Goal: Task Accomplishment & Management: Complete application form

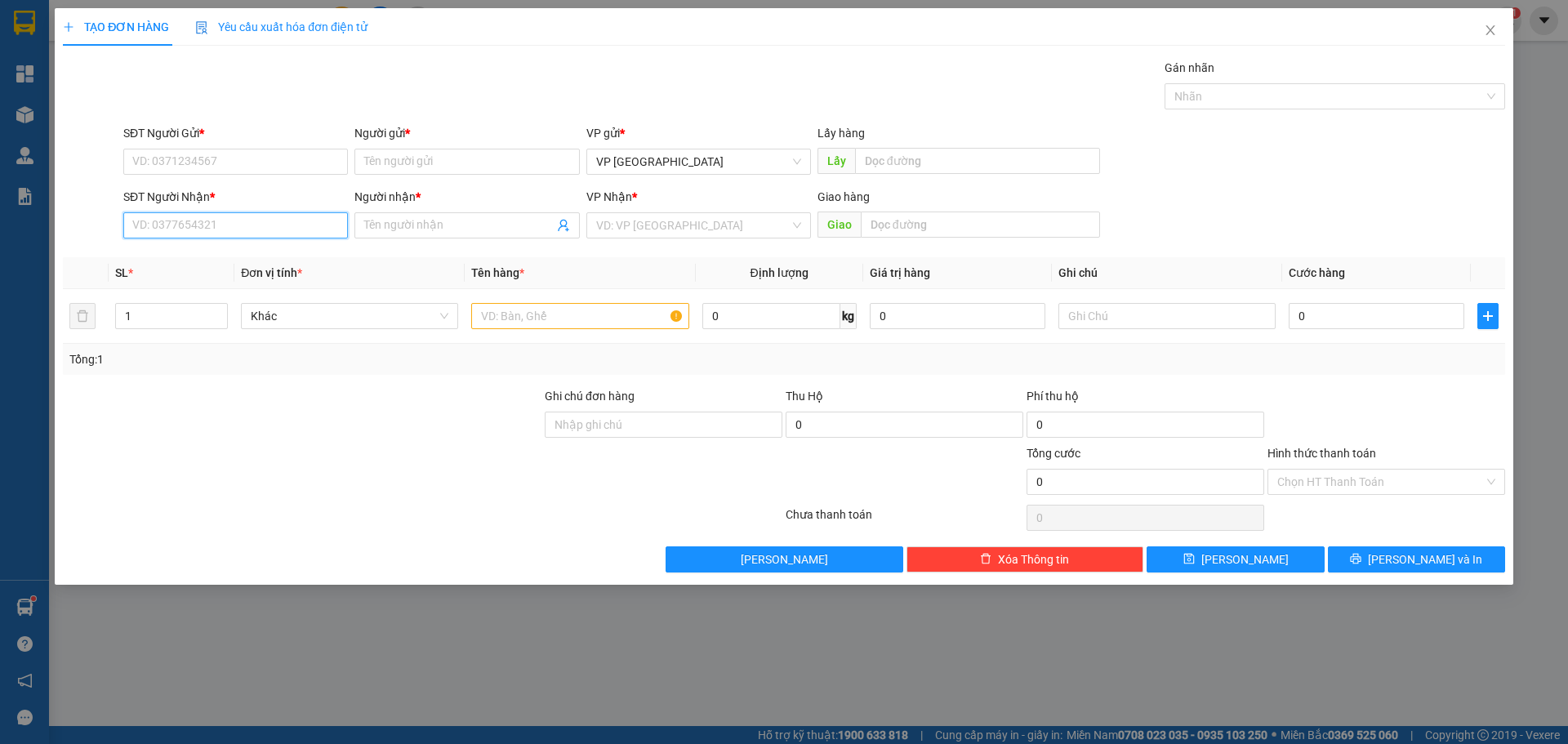
click at [260, 229] on input "SĐT Người Nhận *" at bounding box center [235, 226] width 225 height 26
click at [396, 222] on input "Người nhận *" at bounding box center [458, 225] width 189 height 18
type input "y"
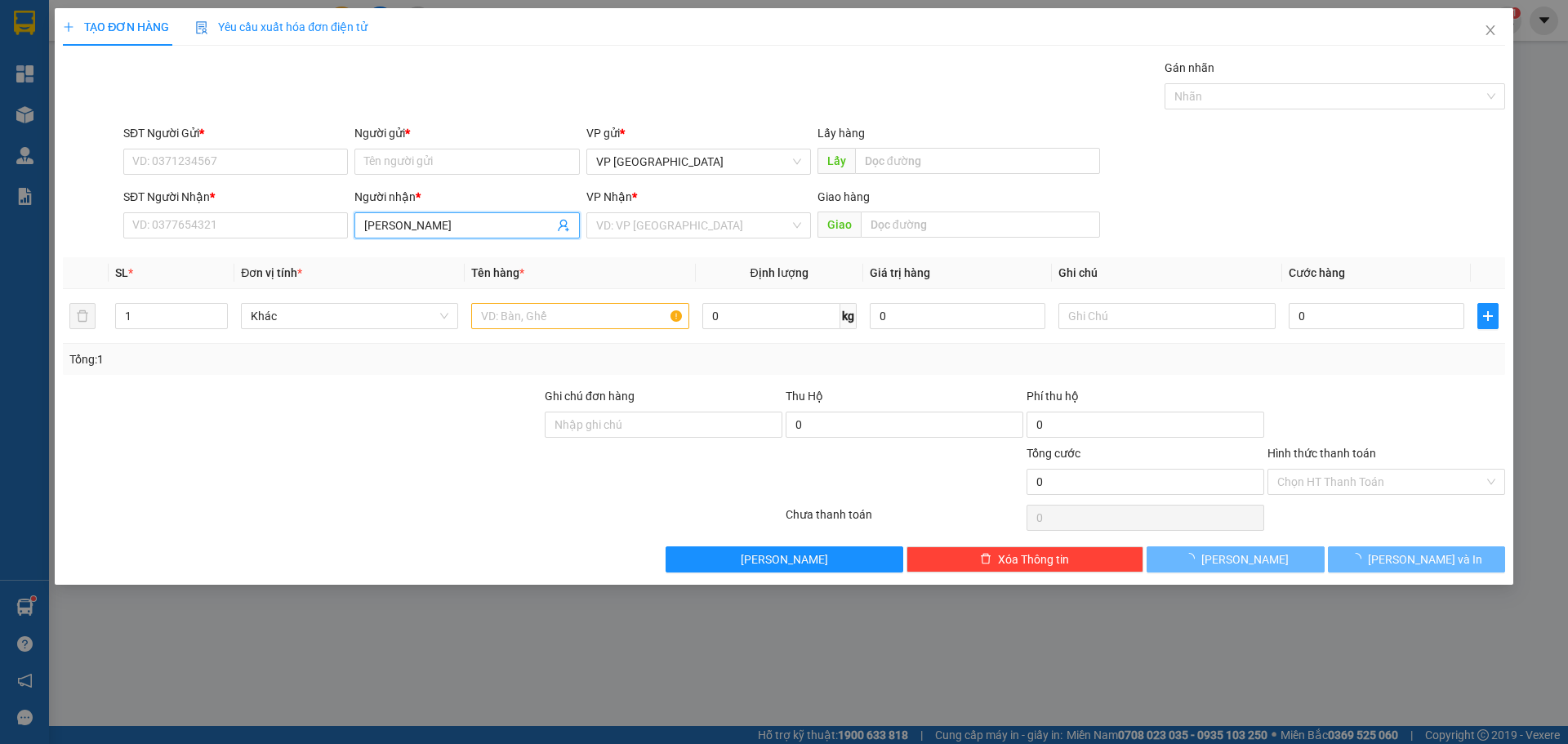
type input "thao sp"
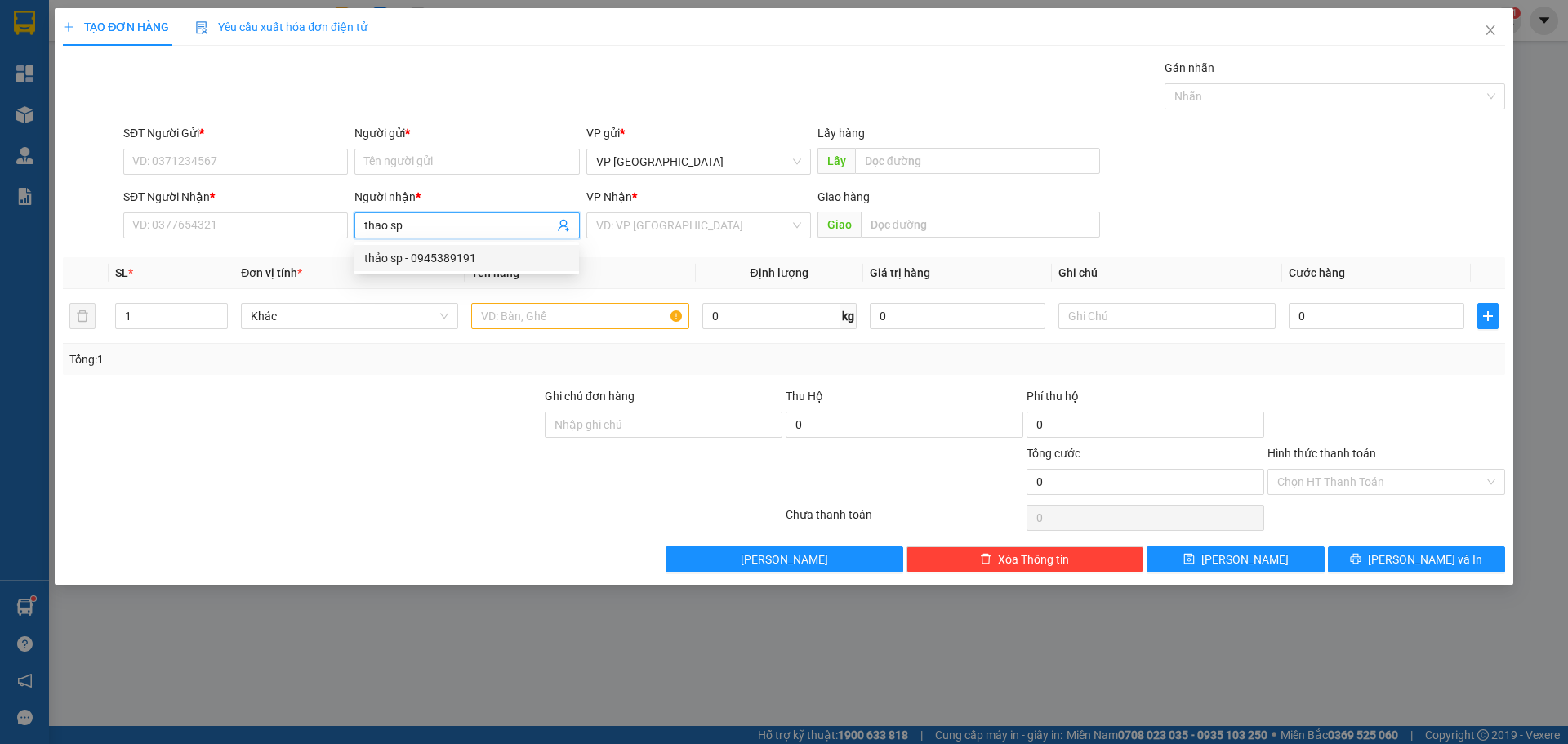
click at [424, 267] on div "thảo sp - 0945389191" at bounding box center [467, 258] width 225 height 26
type input "0945389191"
drag, startPoint x: 427, startPoint y: 224, endPoint x: 312, endPoint y: 222, distance: 115.0
click at [314, 222] on div "SĐT Người Nhận * 0945389191 Người nhận * thảo sp thảo sp VP Nhận * VD: VP Sài G…" at bounding box center [814, 216] width 1388 height 57
type input "thảo sp"
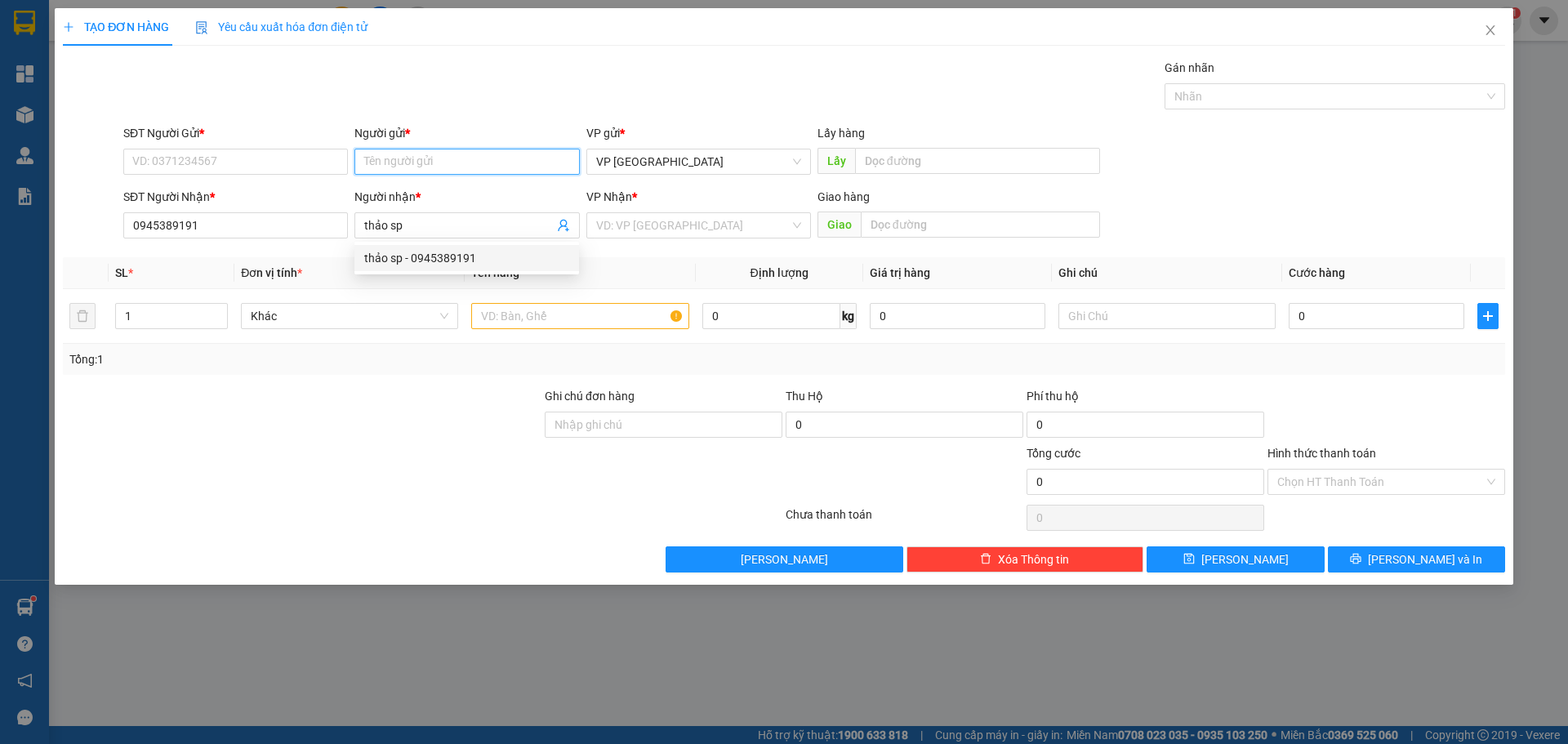
click at [437, 163] on input "Người gửi *" at bounding box center [467, 162] width 225 height 26
paste input "thảo sp"
type input "thảo sp"
click at [449, 201] on div "thảo sp - 0945389191" at bounding box center [466, 194] width 205 height 18
type input "0945389191"
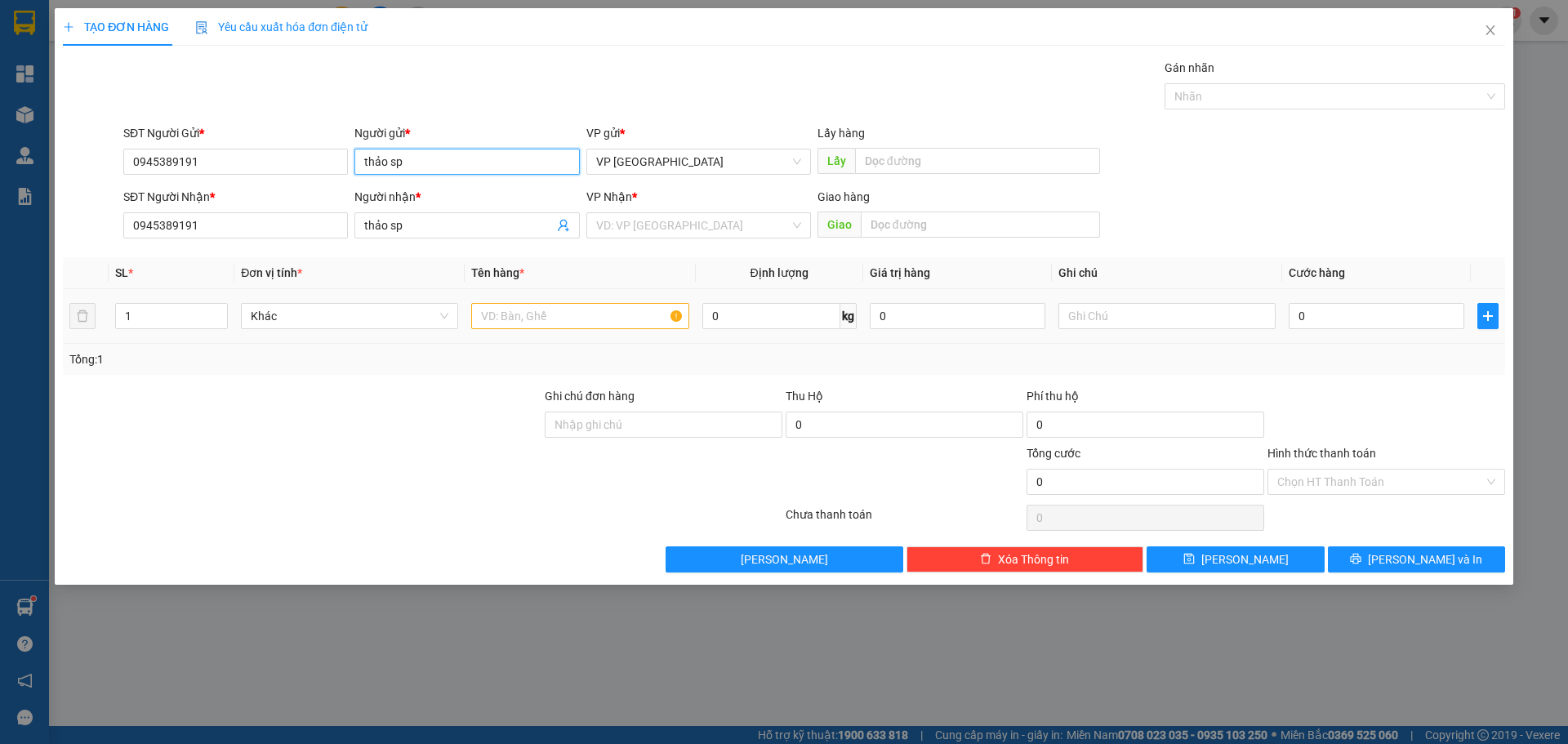
type input "thảo sp"
click at [491, 315] on input "text" at bounding box center [579, 316] width 217 height 26
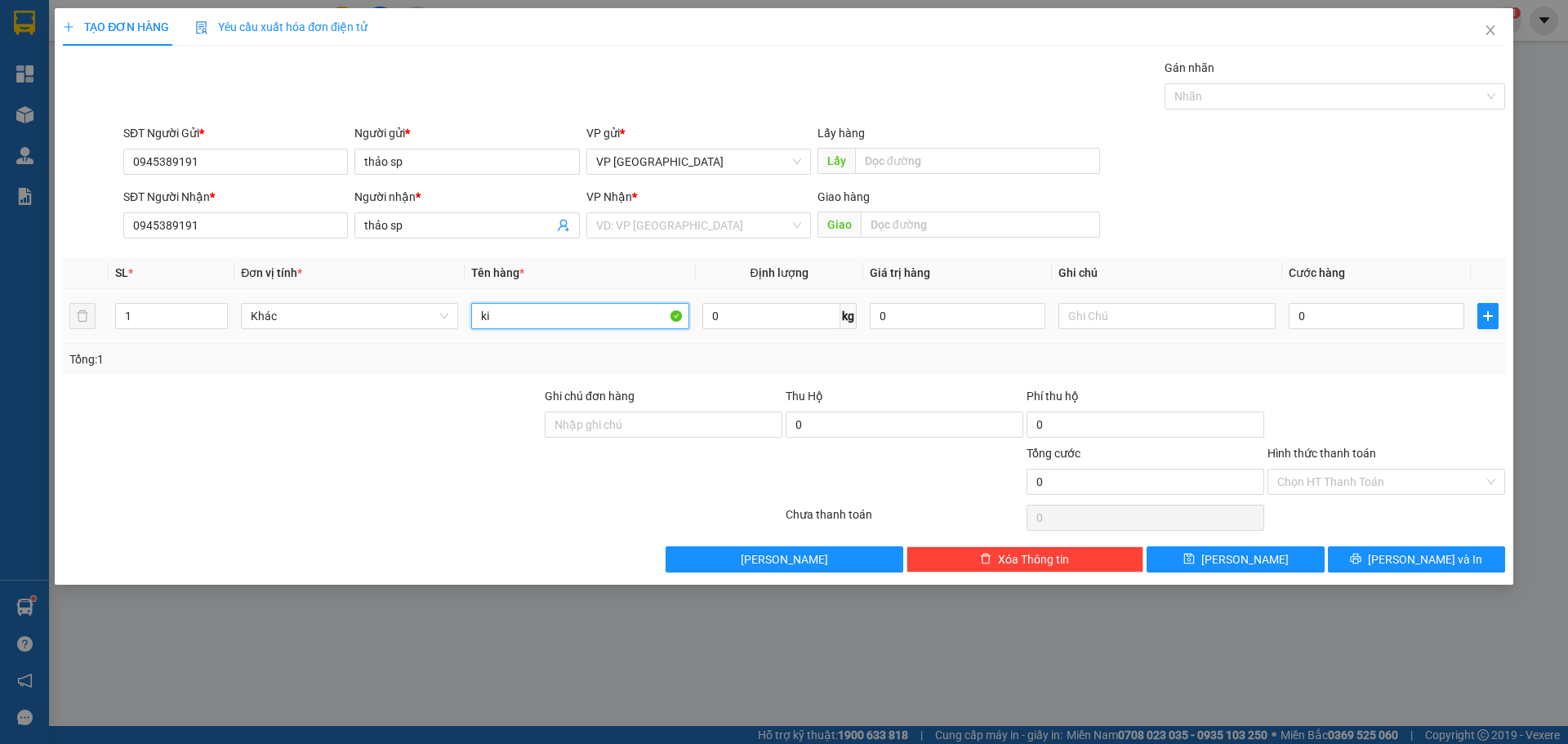
paste input "ệ"
click at [218, 315] on span "Decrease Value" at bounding box center [217, 321] width 18 height 15
type input "kiện"
click at [211, 311] on span "Increase Value" at bounding box center [217, 311] width 18 height 15
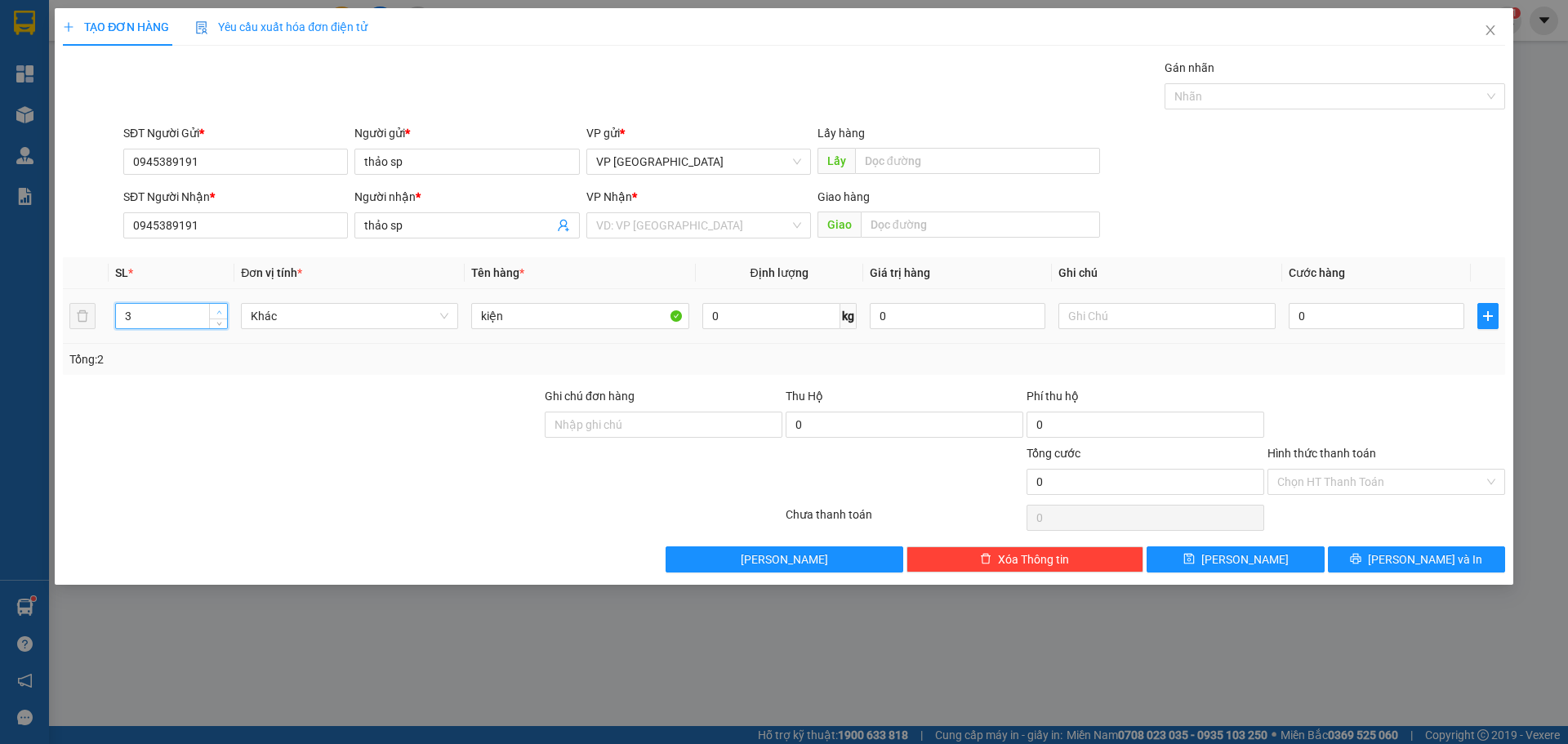
click at [211, 311] on span "Increase Value" at bounding box center [217, 311] width 18 height 15
click at [212, 311] on span "Increase Value" at bounding box center [217, 311] width 18 height 15
click at [212, 310] on span "Increase Value" at bounding box center [217, 311] width 18 height 15
type input "6"
click at [225, 309] on span "Increase Value" at bounding box center [217, 311] width 18 height 15
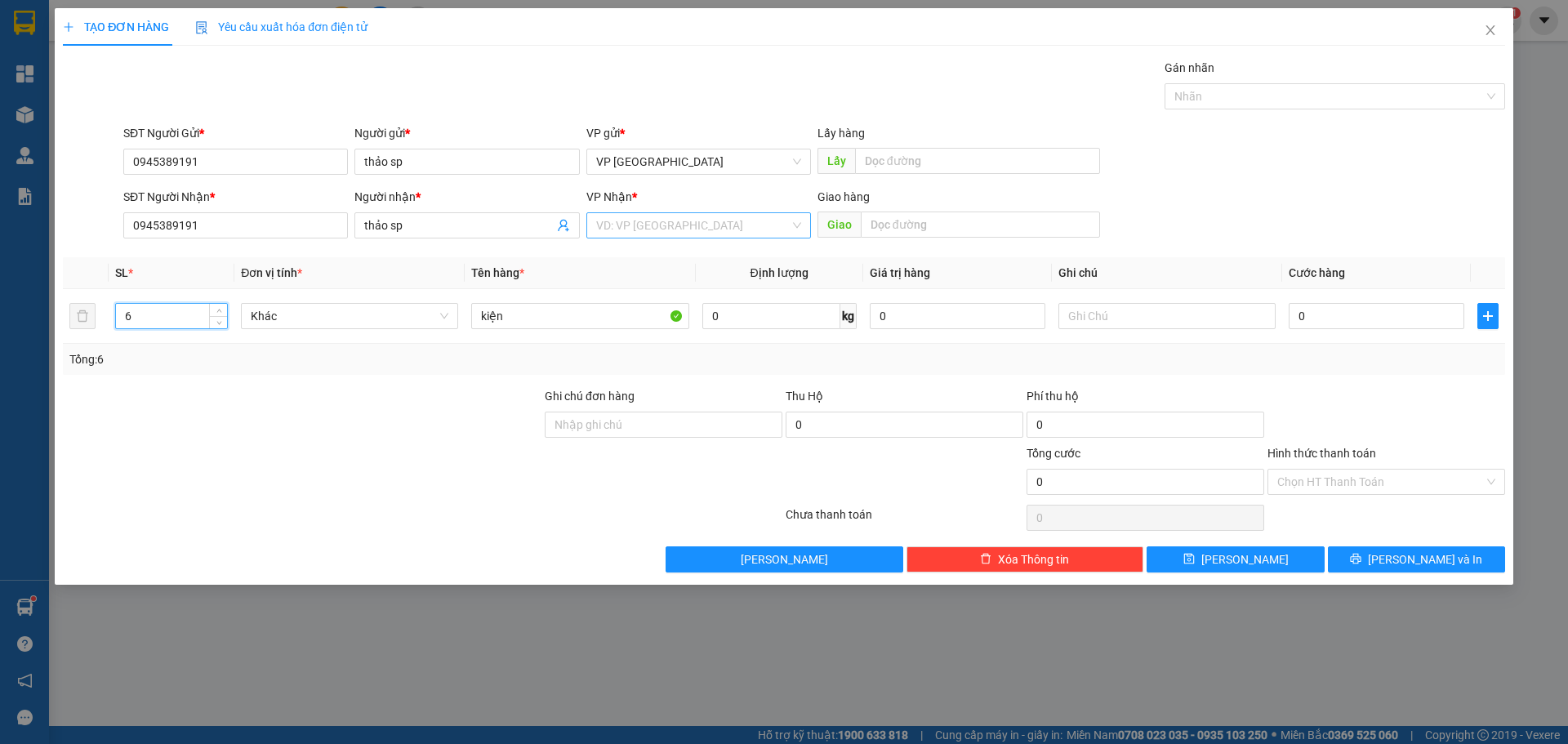
click at [730, 226] on input "search" at bounding box center [693, 225] width 194 height 25
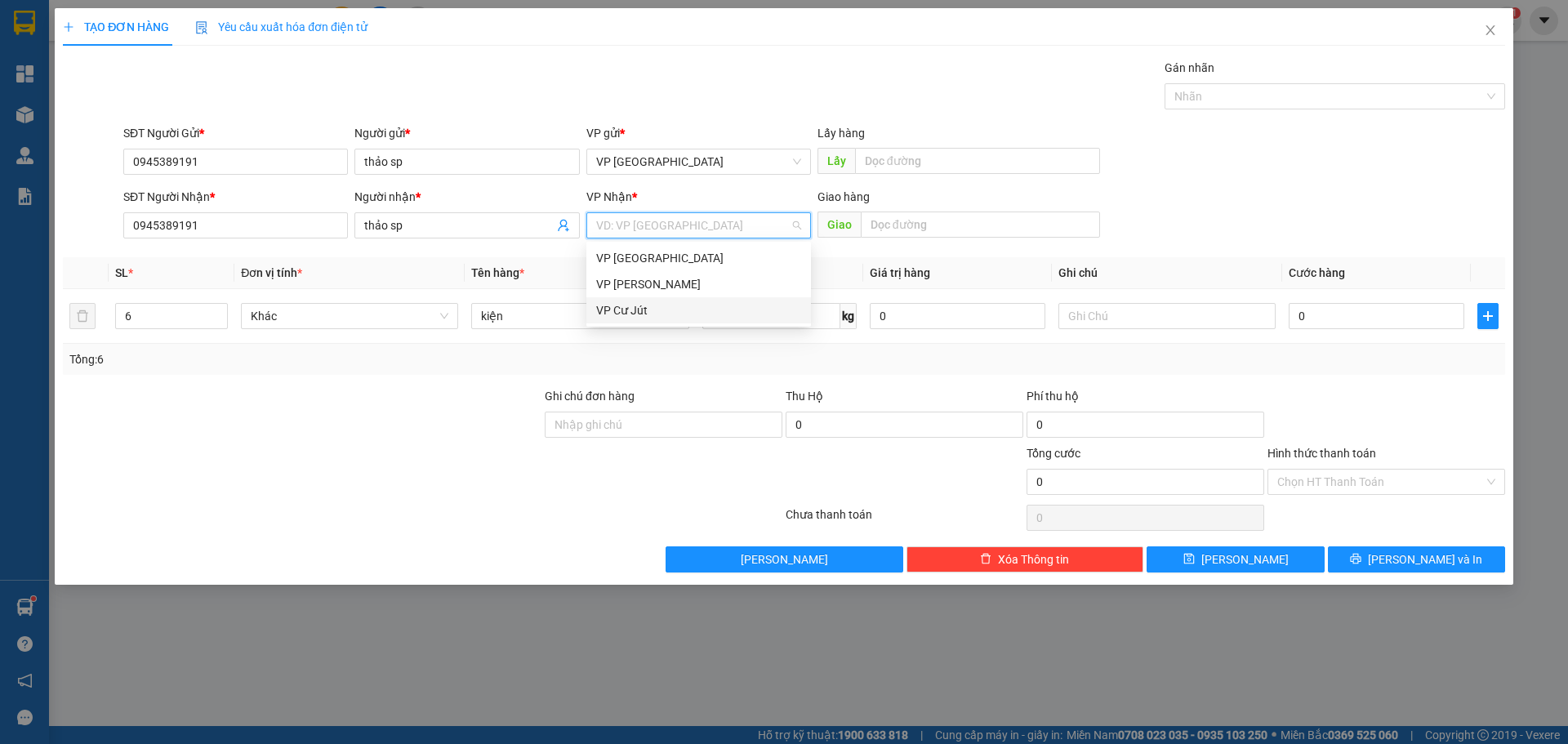
click at [660, 307] on div "VP Cư Jút" at bounding box center [698, 310] width 205 height 18
click at [1356, 325] on input "0" at bounding box center [1376, 316] width 176 height 26
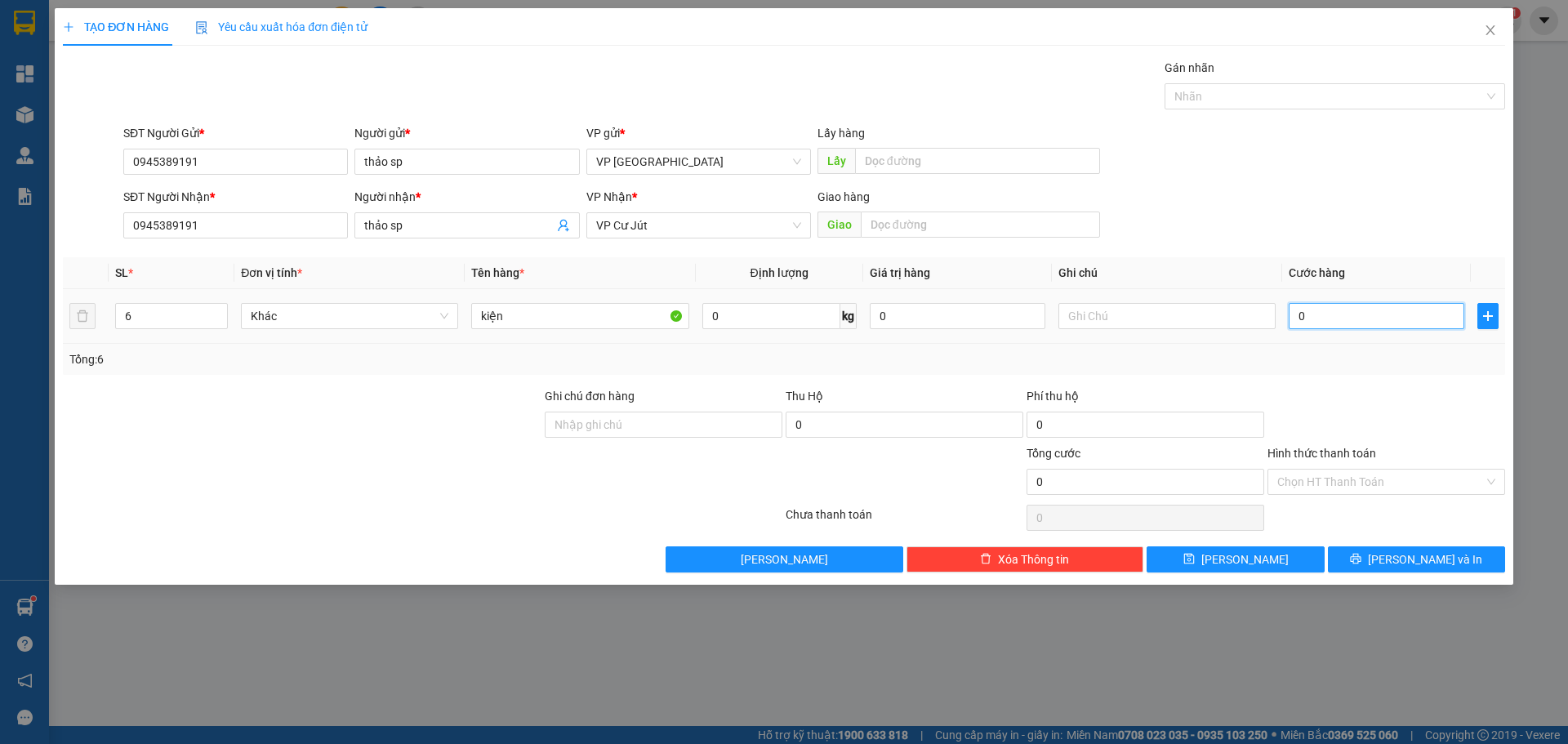
type input "2"
type input "24"
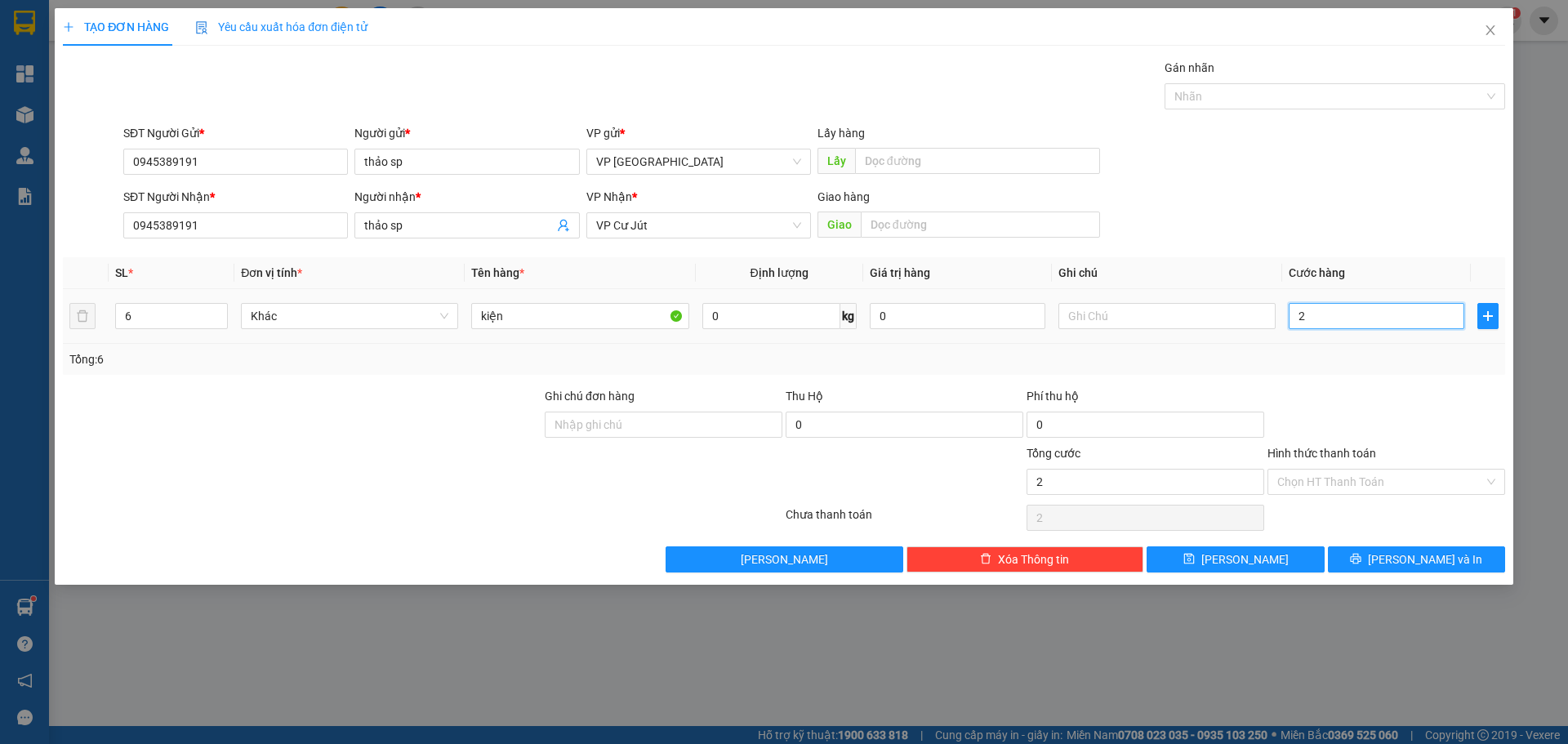
type input "24"
type input "240"
type input "2.400"
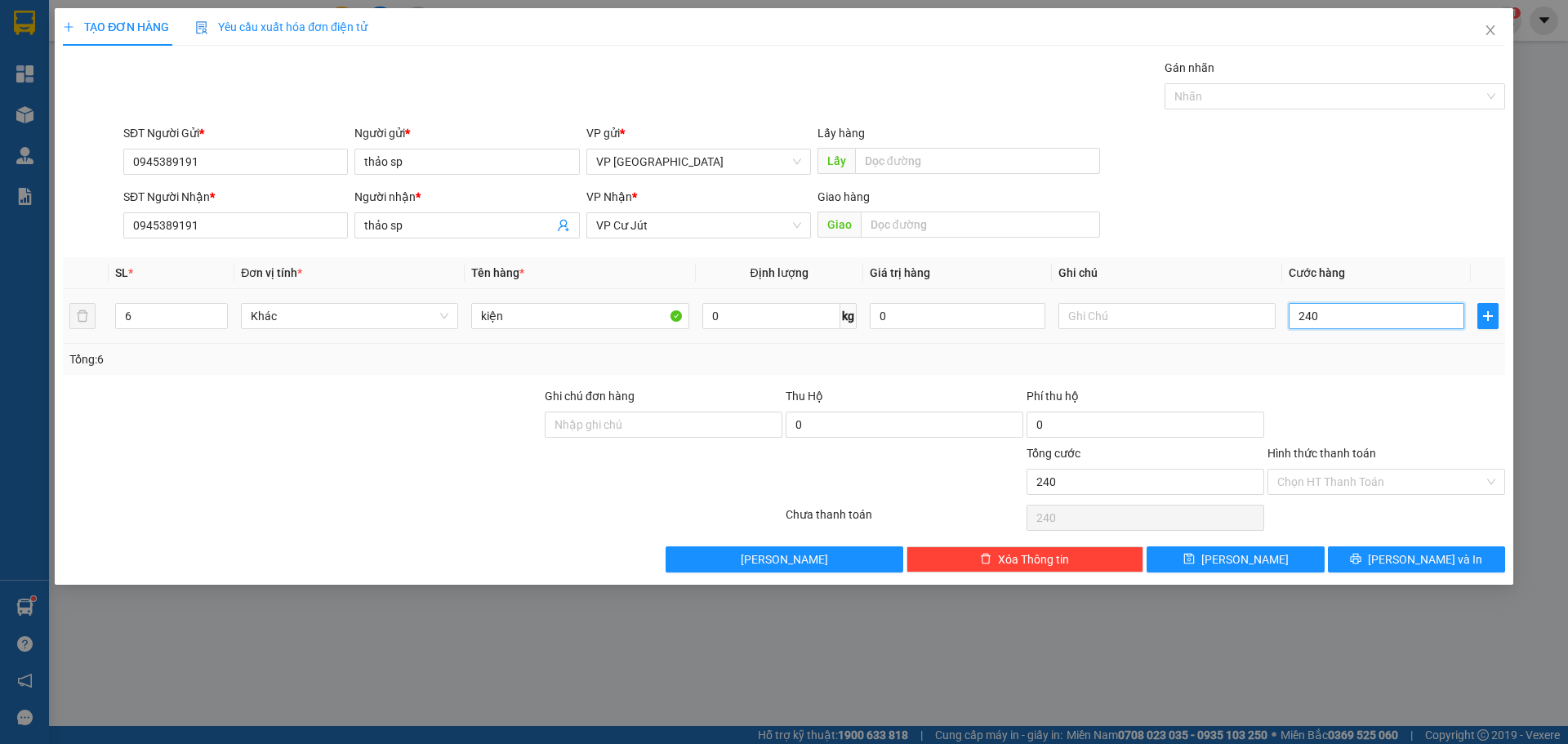
type input "2.400"
type input "24.000"
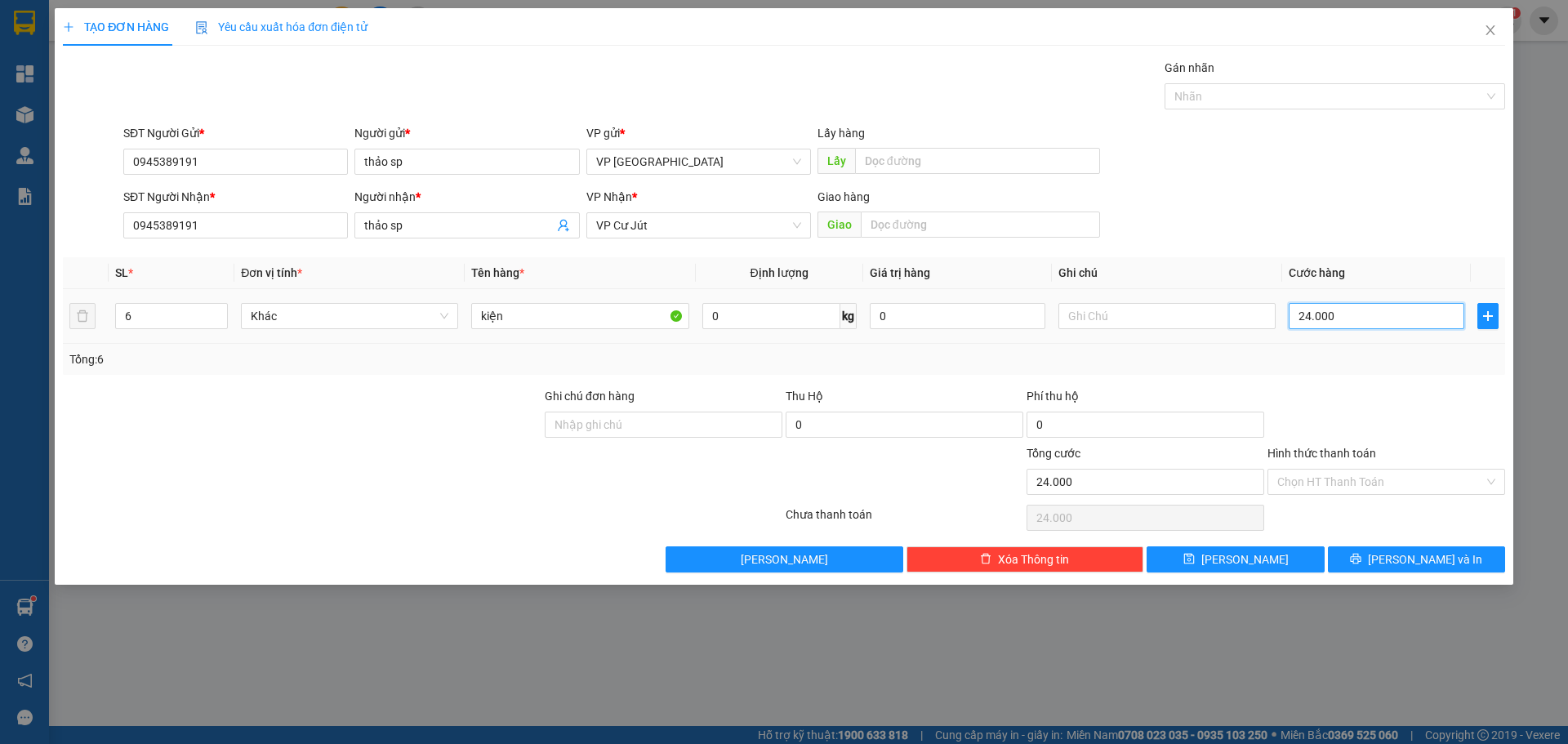
type input "240.000"
click at [1253, 573] on div "TẠO ĐƠN HÀNG Yêu cầu xuất hóa đơn điện tử Transit Pickup Surcharge Ids Transit …" at bounding box center [784, 297] width 1458 height 577
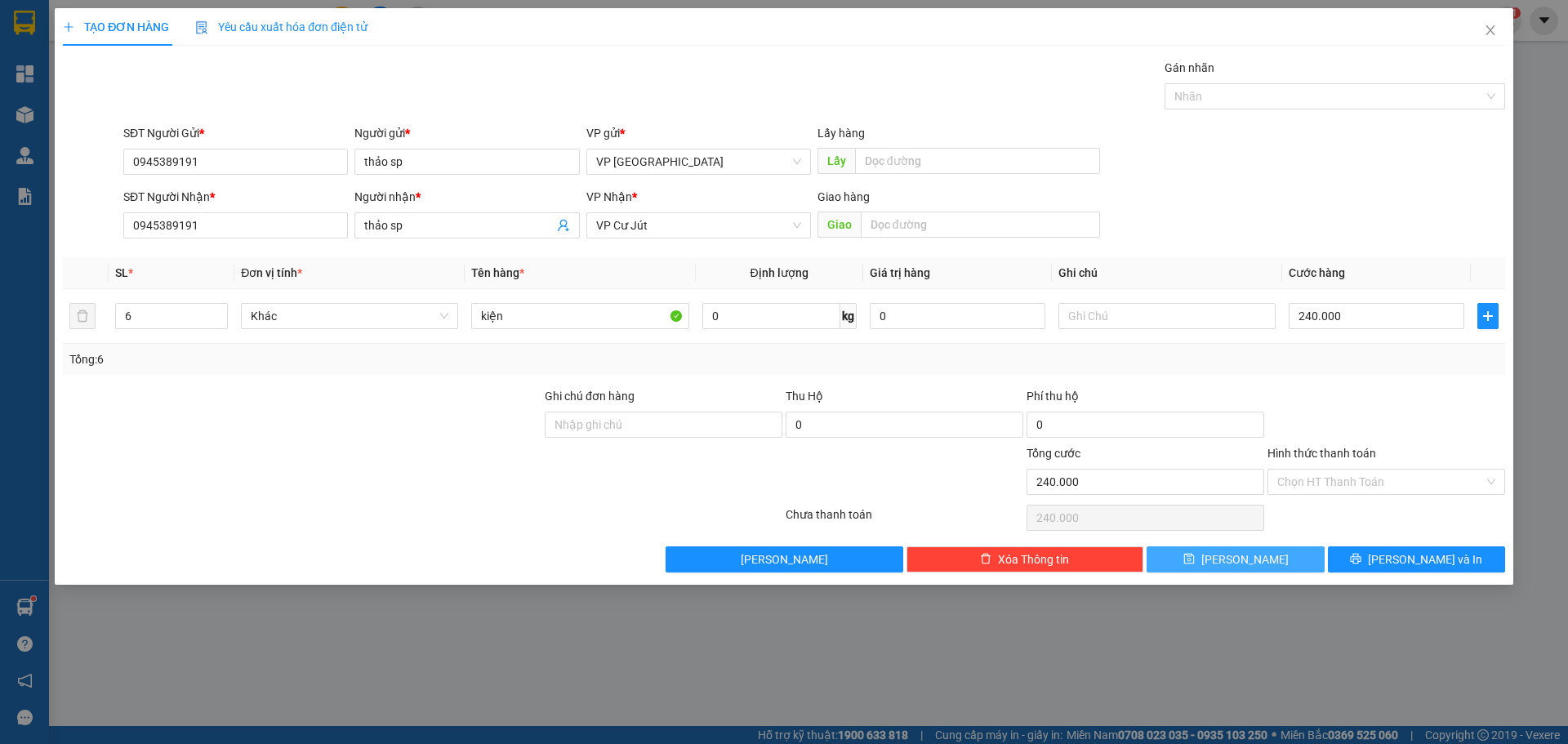
click at [1249, 570] on button "[PERSON_NAME]" at bounding box center [1234, 560] width 177 height 26
type input "1"
type input "0"
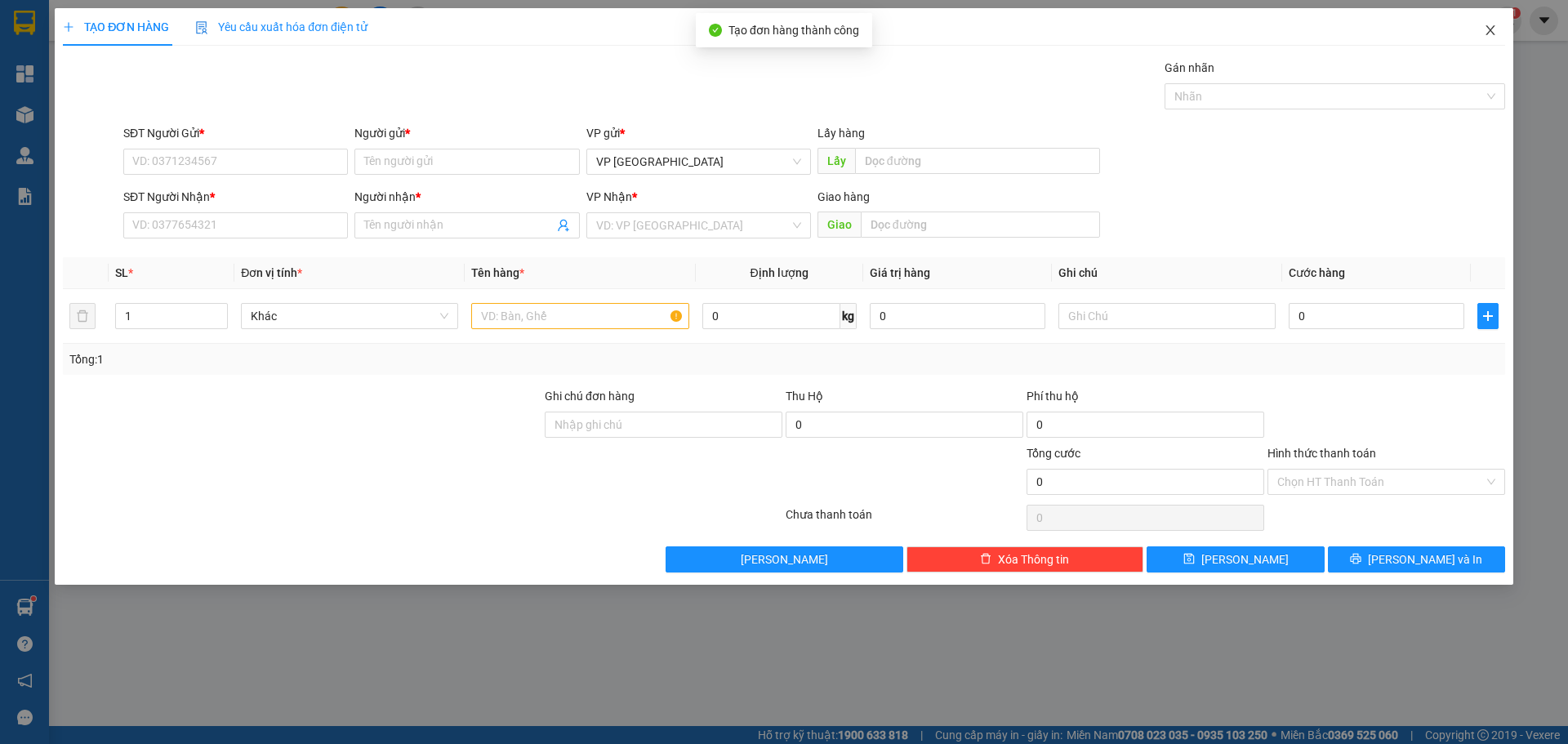
click at [1487, 31] on icon "close" at bounding box center [1490, 30] width 13 height 13
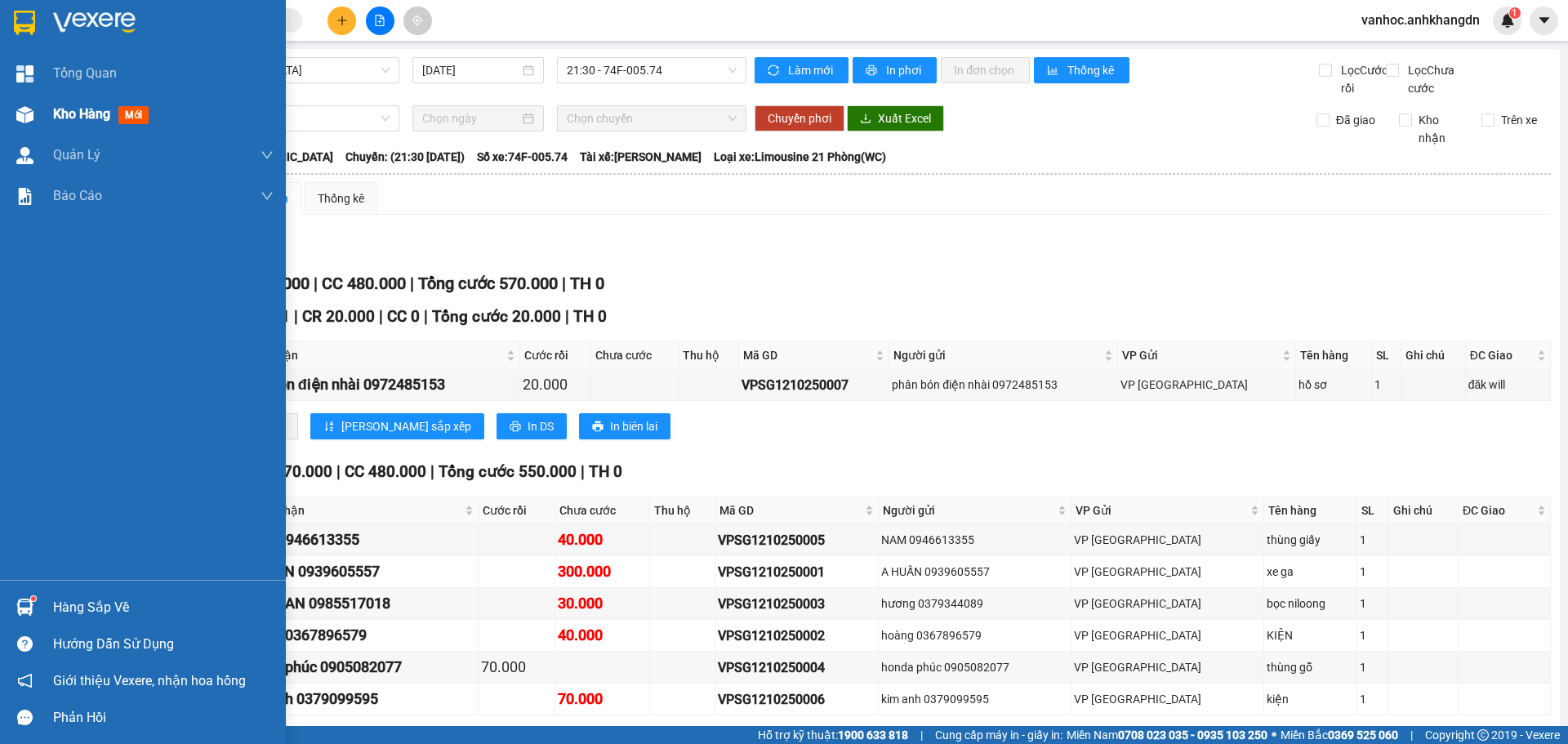
click at [85, 119] on span "Kho hàng" at bounding box center [81, 113] width 57 height 15
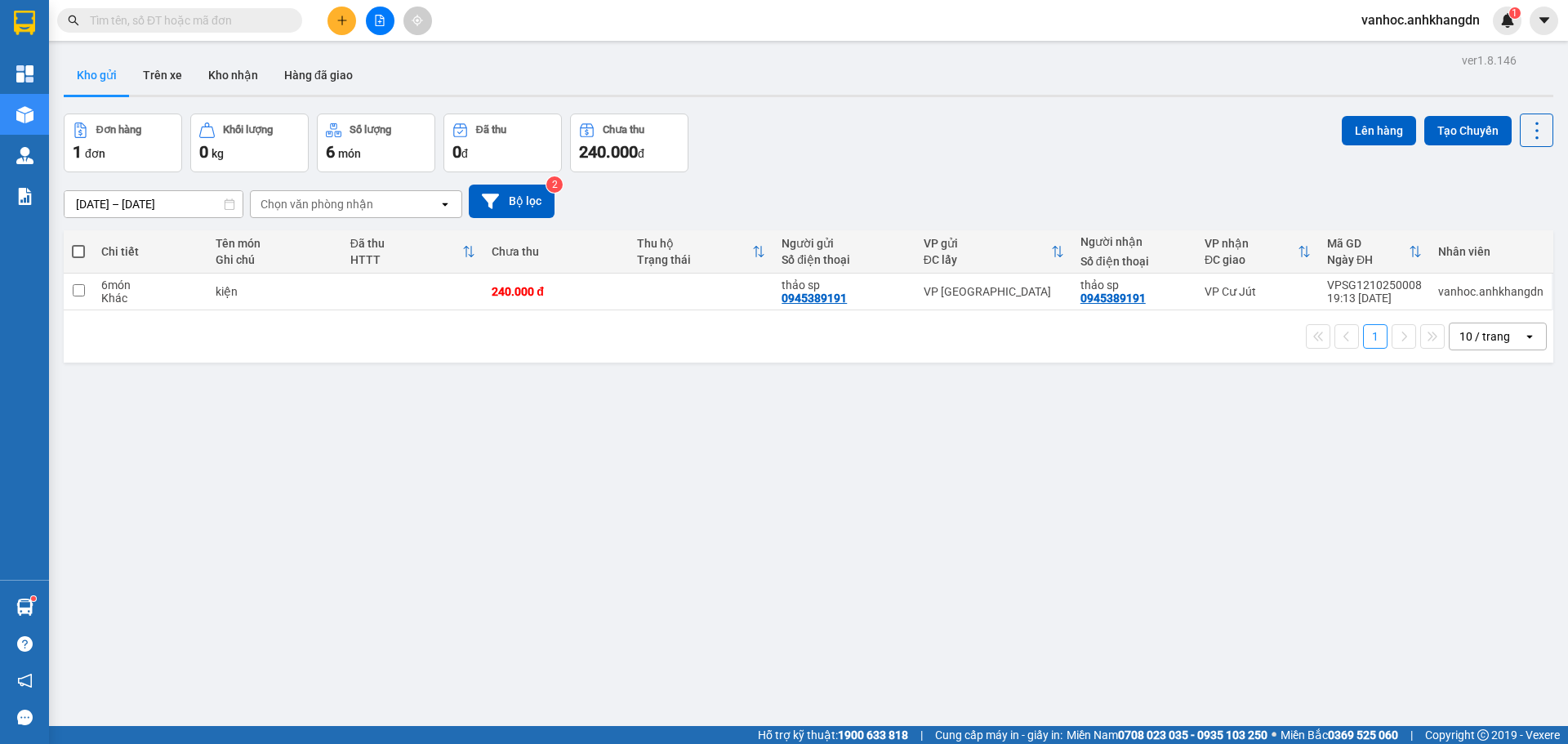
click at [89, 246] on th at bounding box center [78, 252] width 29 height 43
click at [85, 246] on label at bounding box center [78, 251] width 13 height 16
click at [78, 243] on input "checkbox" at bounding box center [78, 243] width 0 height 0
checkbox input "true"
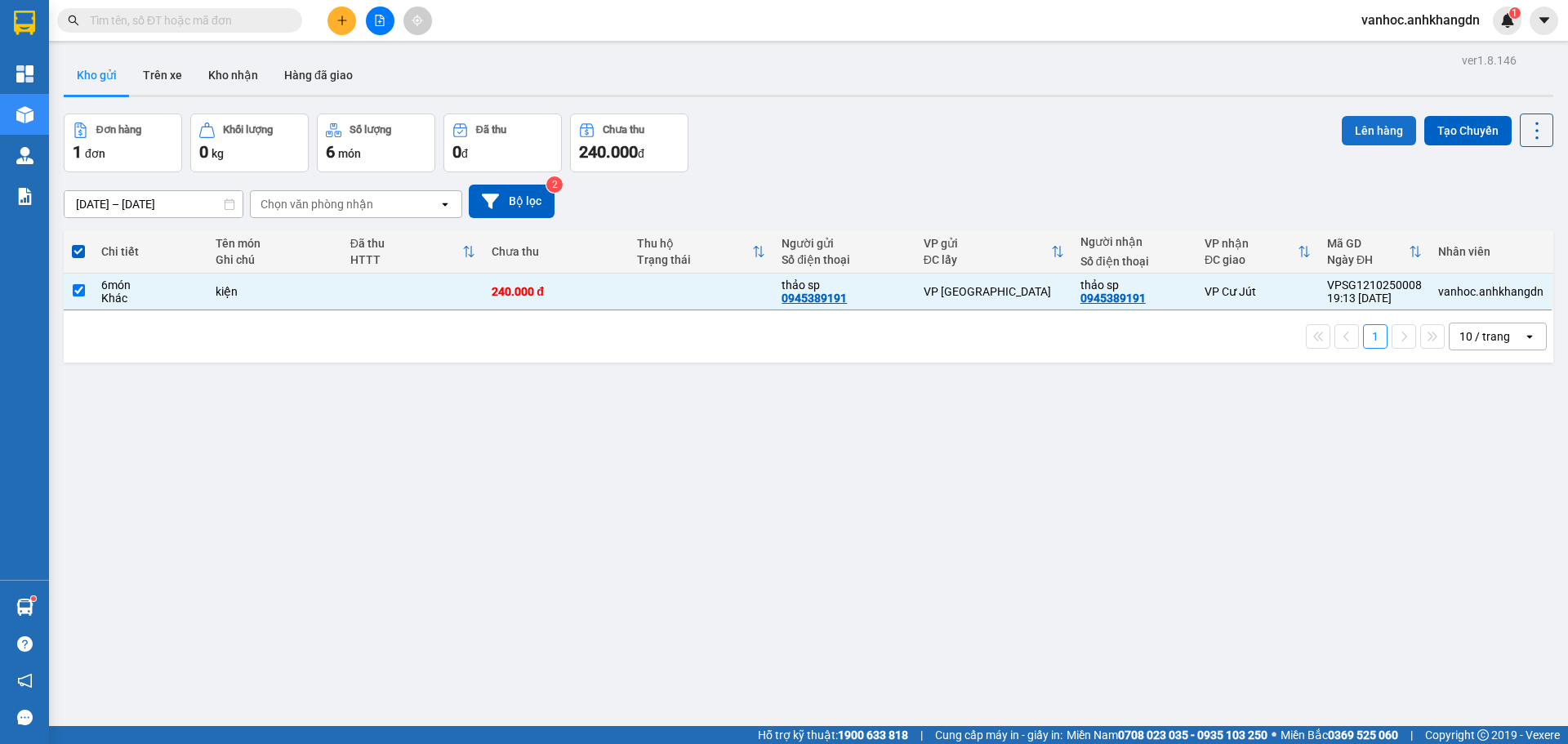
click at [1388, 129] on button "Lên hàng" at bounding box center [1378, 130] width 75 height 29
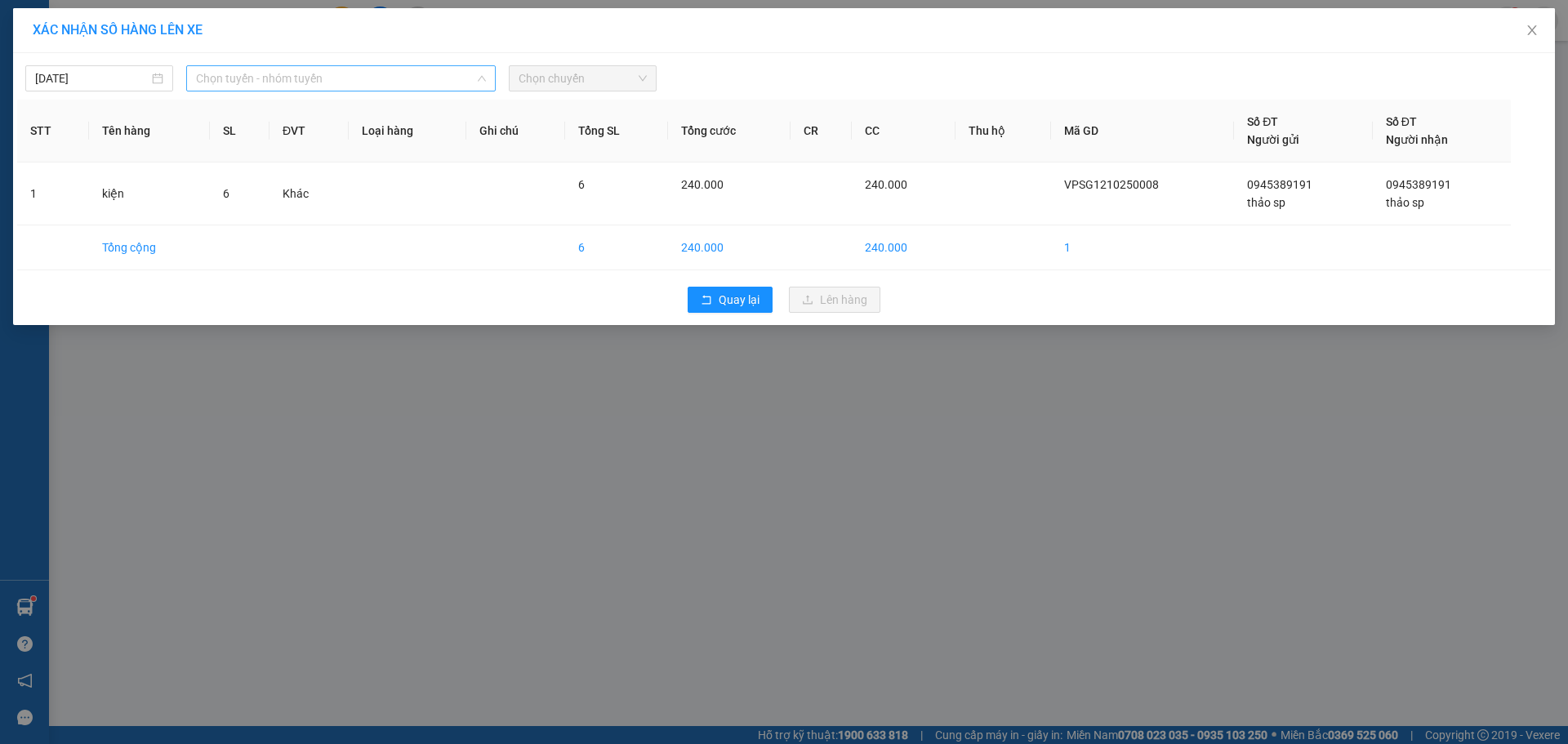
click at [405, 81] on span "Chọn tuyến - nhóm tuyến" at bounding box center [340, 78] width 290 height 25
click at [353, 69] on span "Chọn tuyến - nhóm tuyến" at bounding box center [340, 78] width 290 height 25
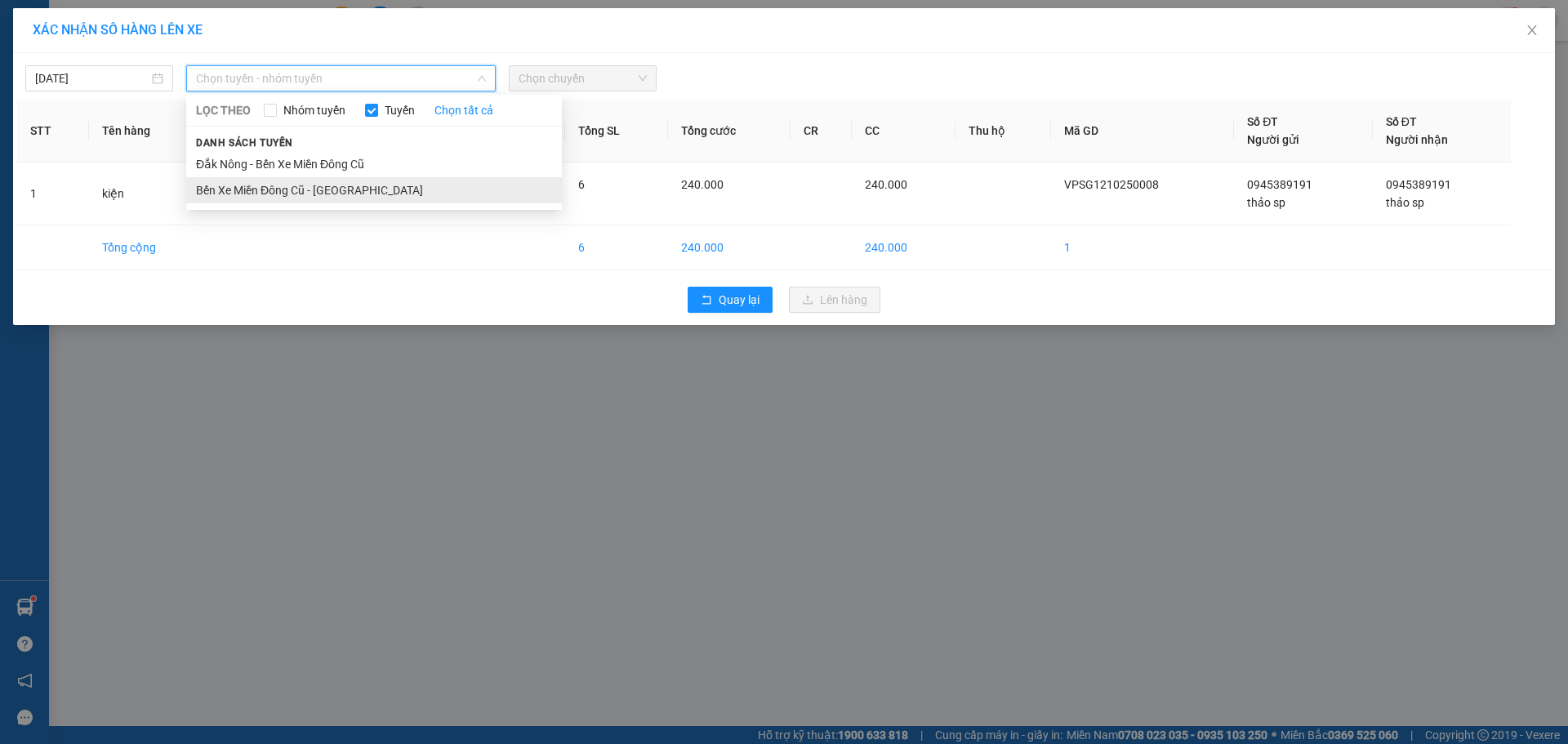
click at [283, 186] on li "Bến Xe Miền Đông Cũ - [GEOGRAPHIC_DATA]" at bounding box center [373, 190] width 375 height 26
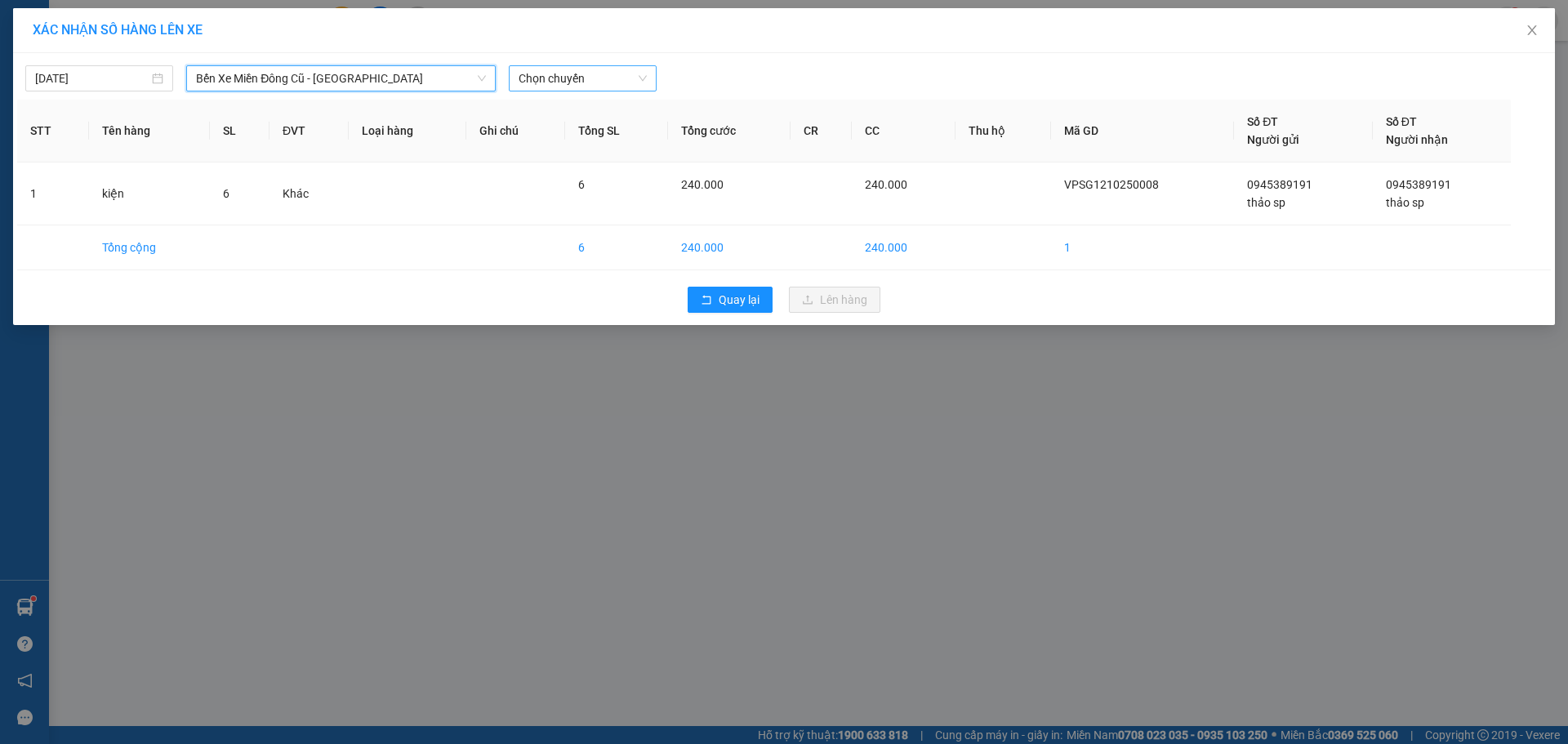
click at [555, 73] on span "Chọn chuyến" at bounding box center [583, 78] width 129 height 25
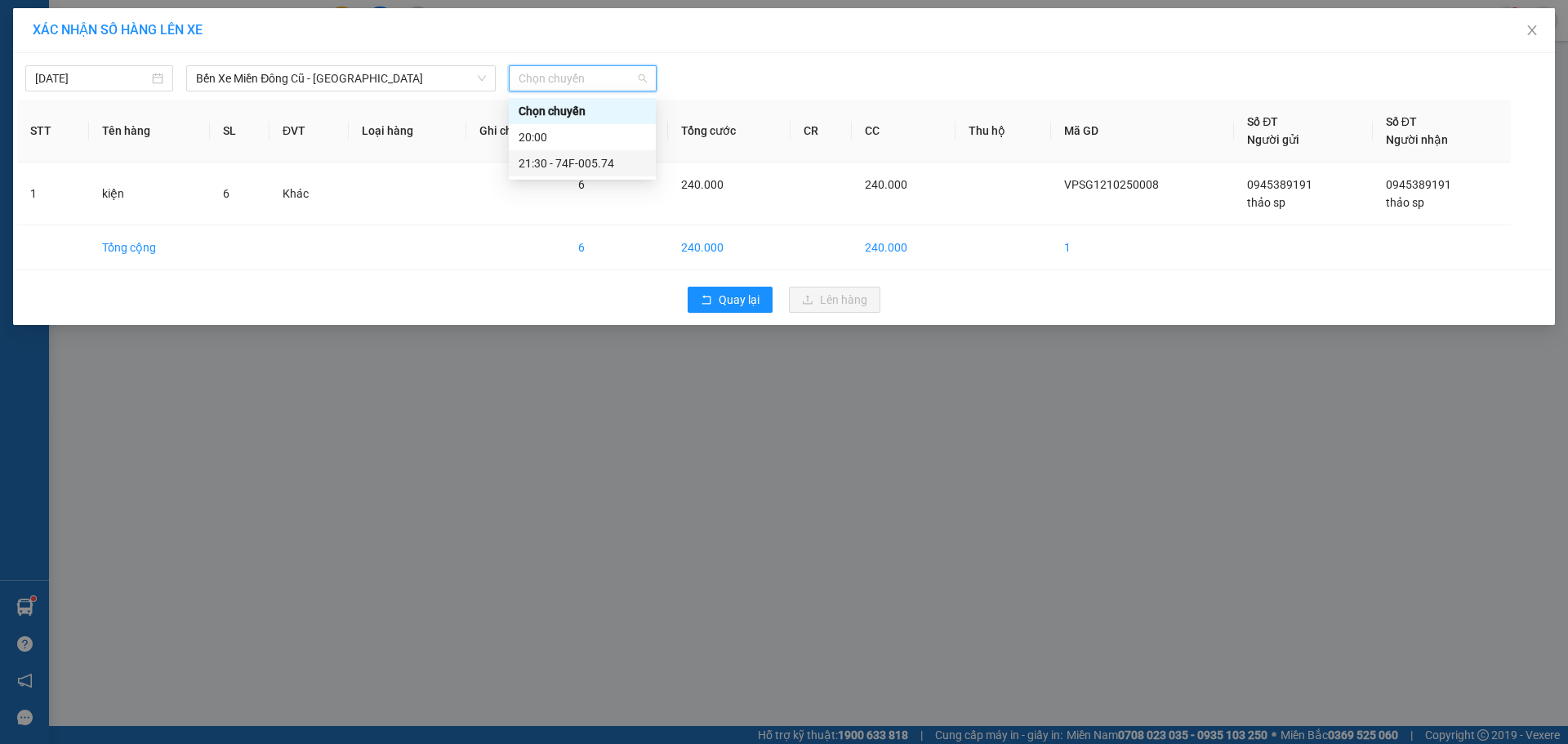
click at [558, 166] on div "21:30 - 74F-005.74" at bounding box center [582, 163] width 128 height 18
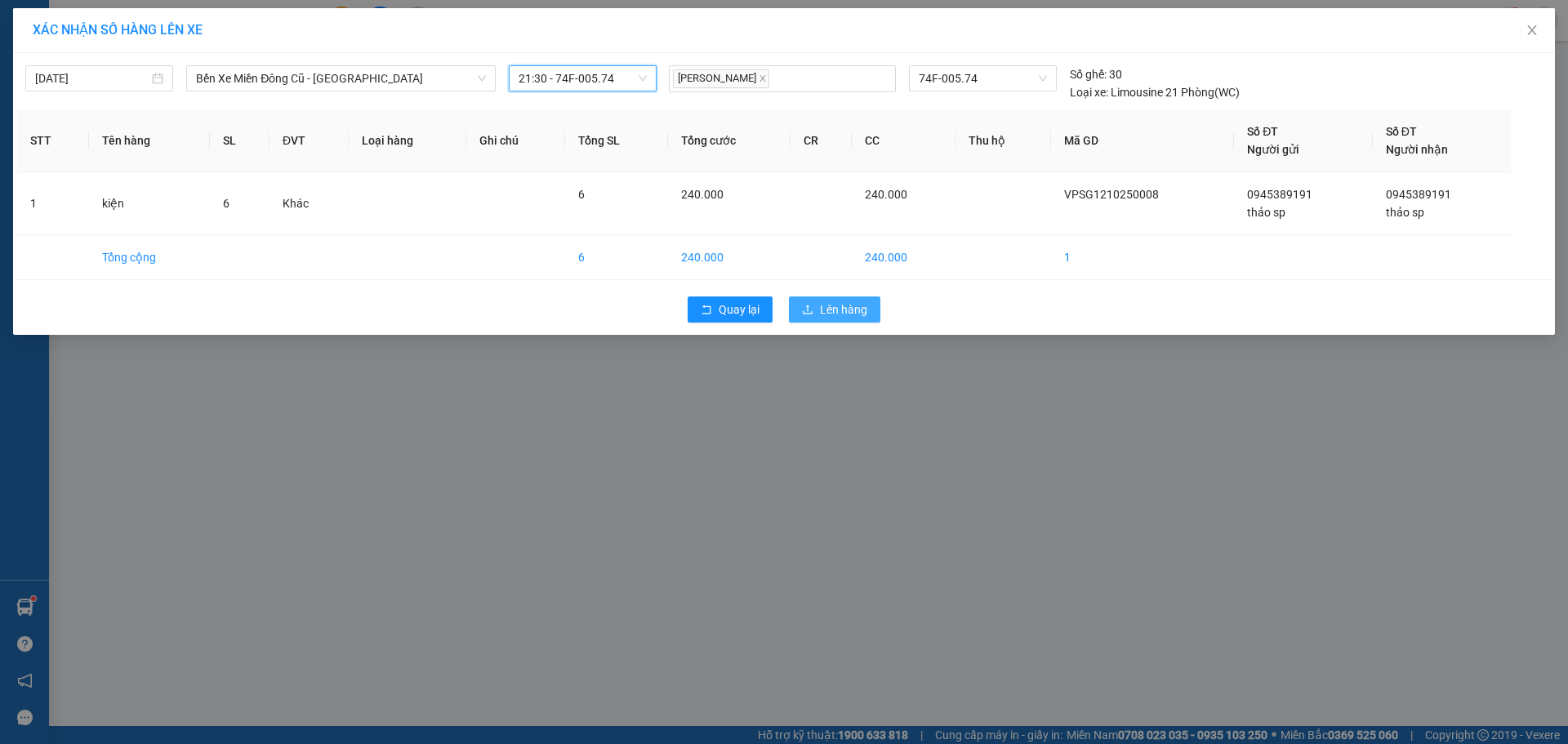
click at [833, 315] on span "Lên hàng" at bounding box center [843, 309] width 47 height 18
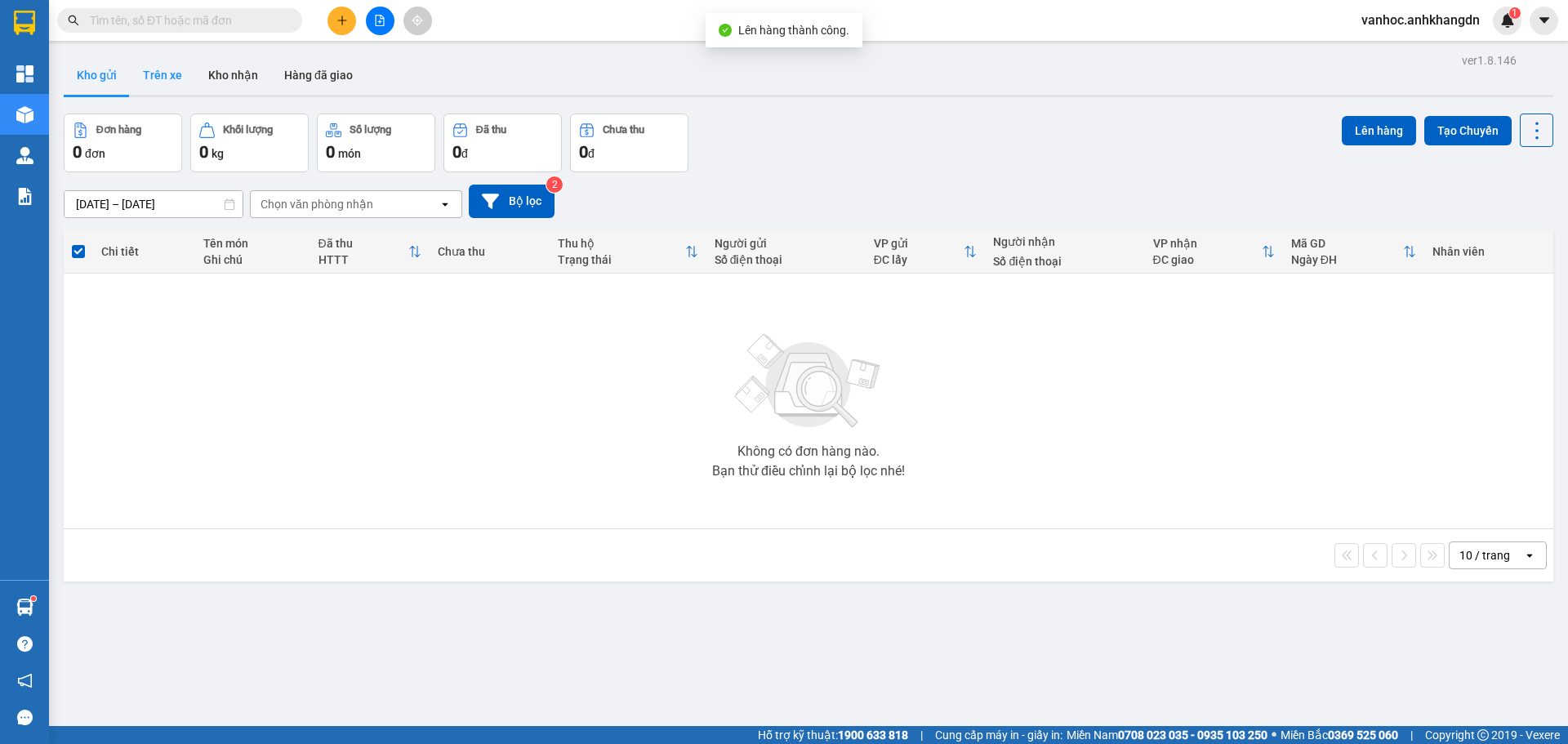
click at [159, 68] on button "Trên xe" at bounding box center [162, 75] width 65 height 39
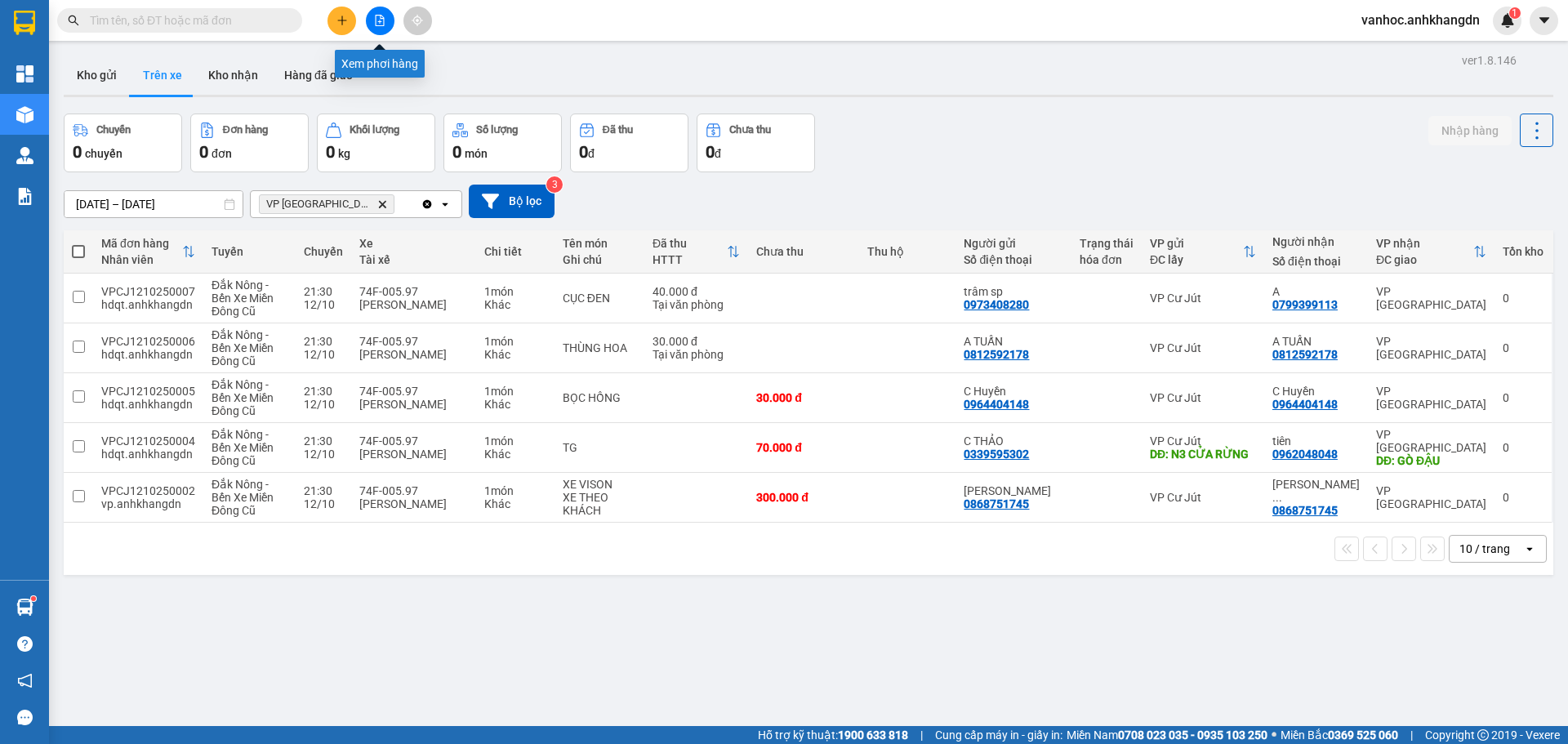
click at [375, 27] on button at bounding box center [380, 21] width 28 height 28
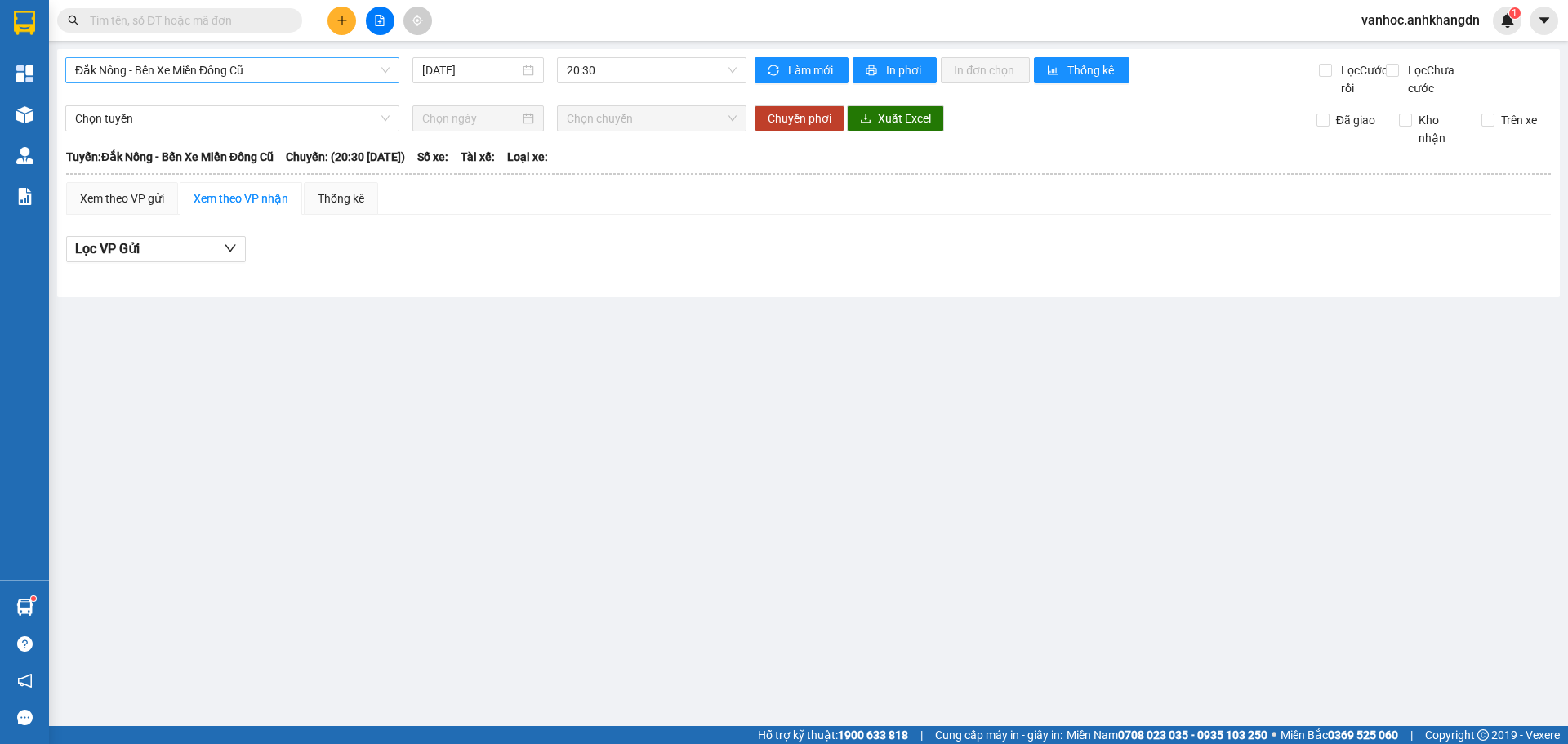
click at [322, 76] on span "Đắk Nông - Bến Xe Miền Đông Cũ" at bounding box center [232, 70] width 315 height 25
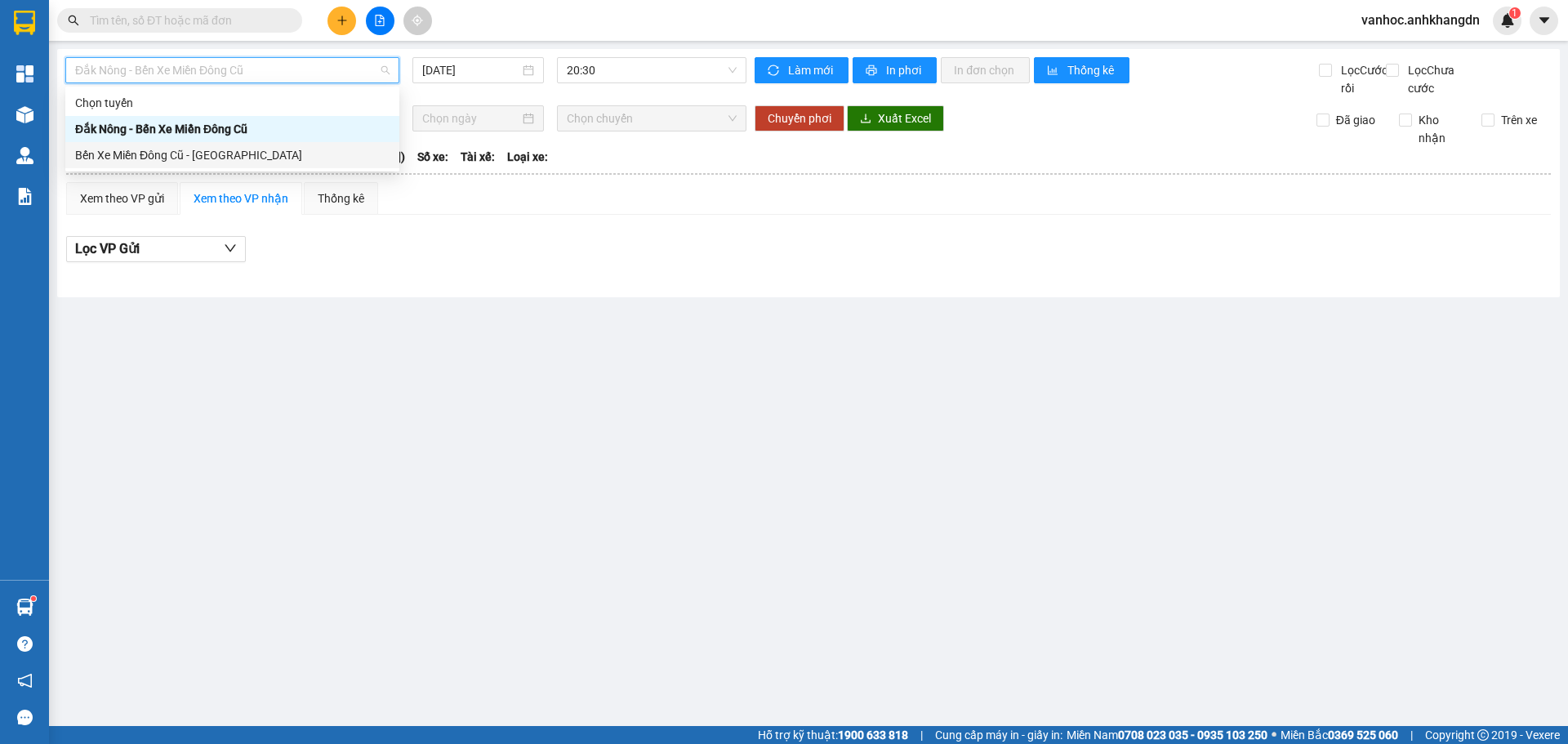
click at [227, 147] on div "Bến Xe Miền Đông Cũ - [GEOGRAPHIC_DATA]" at bounding box center [232, 155] width 315 height 18
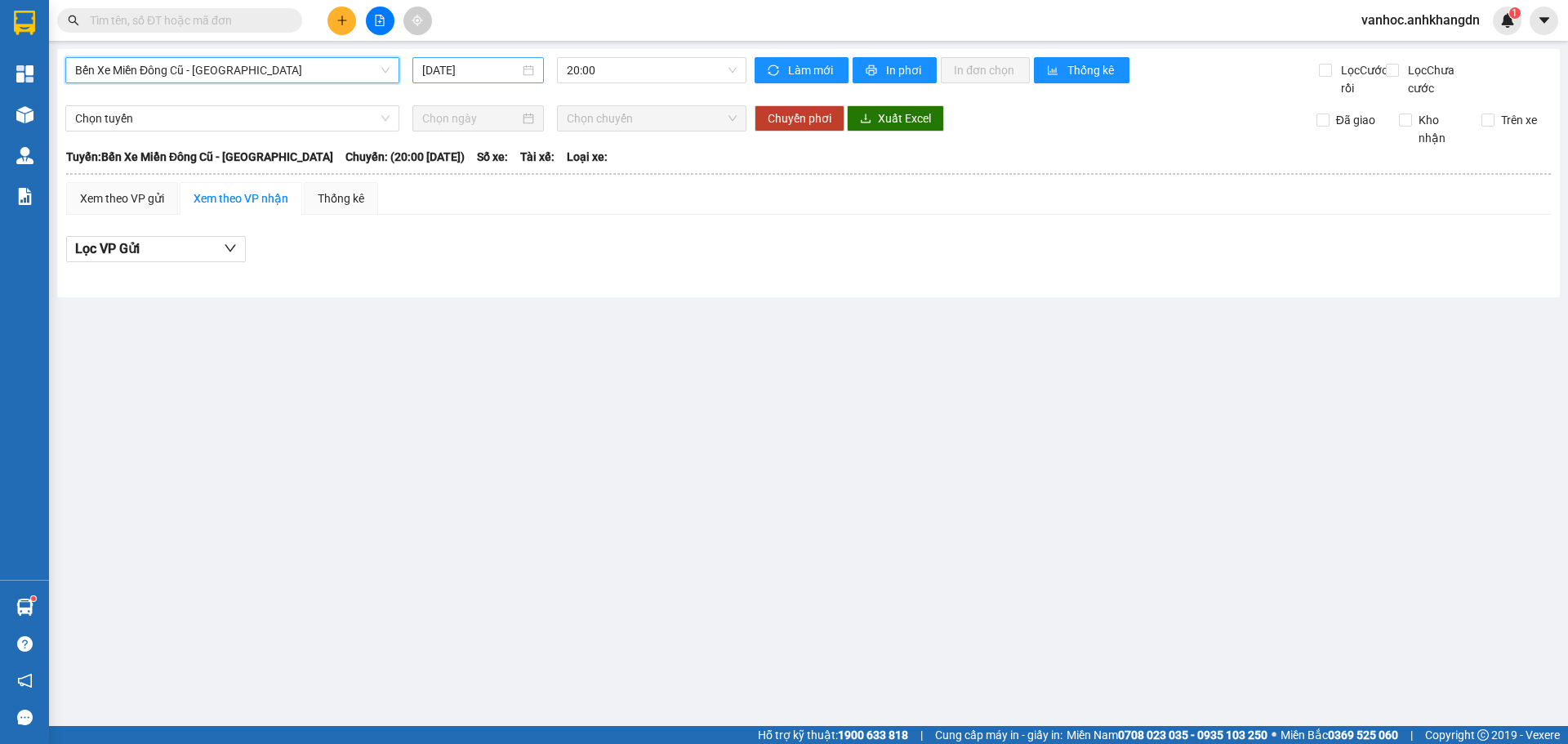
click at [512, 63] on input "[DATE]" at bounding box center [471, 70] width 97 height 18
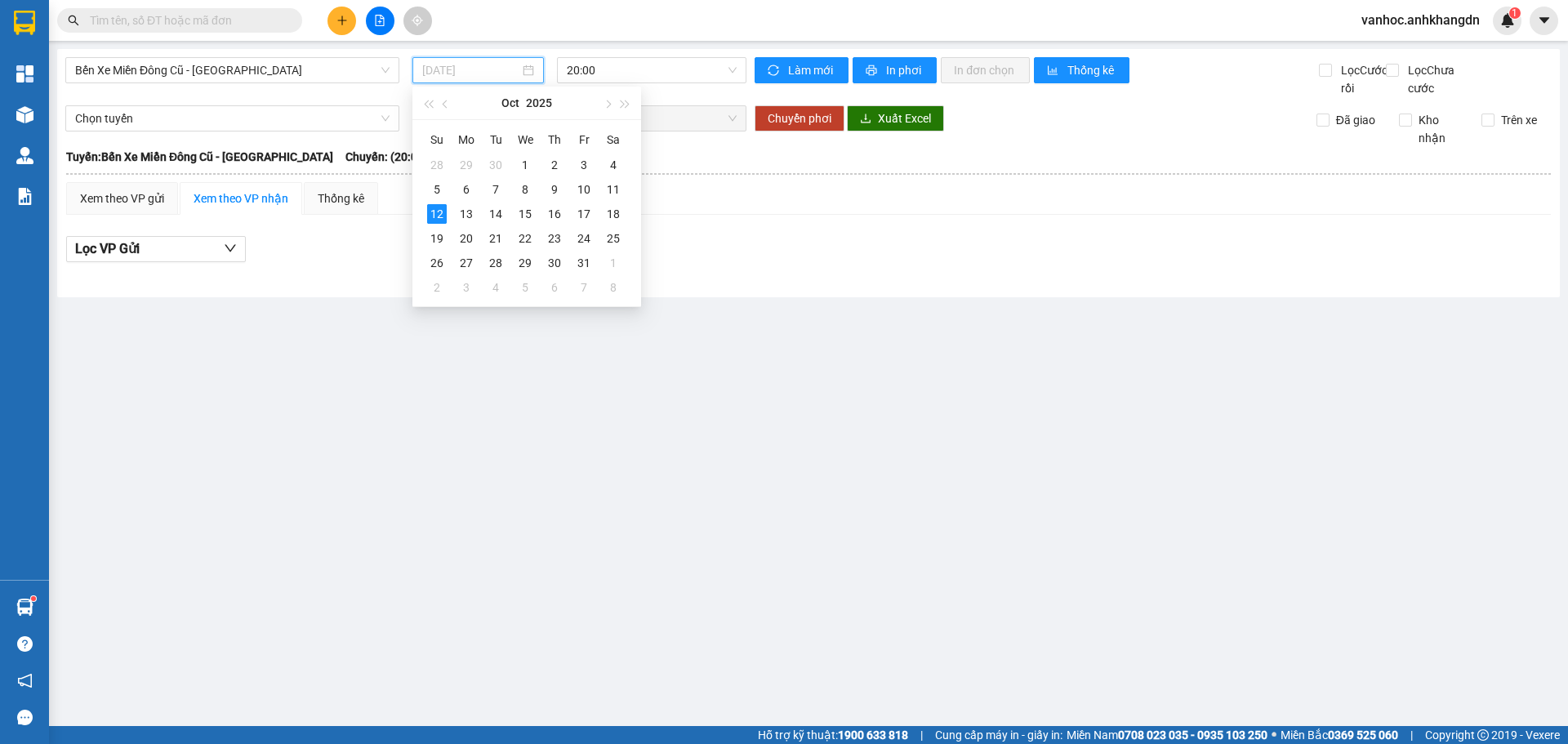
type input "[DATE]"
click at [648, 66] on span "20:00" at bounding box center [651, 70] width 170 height 25
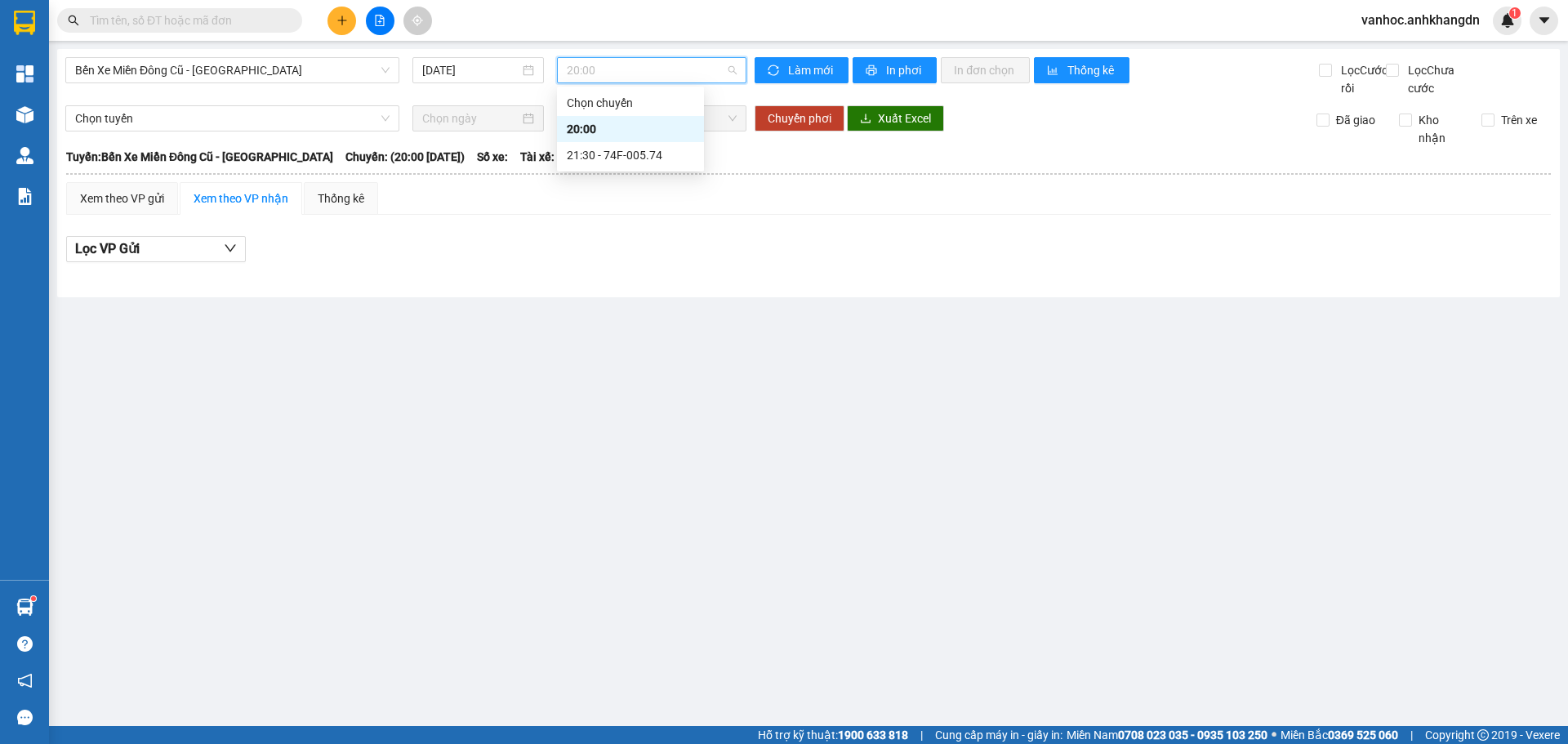
click at [617, 136] on div "20:00" at bounding box center [629, 129] width 128 height 18
click at [638, 90] on div "Bến Xe Miền Đông Cũ - [GEOGRAPHIC_DATA] Nông [DATE] 20:00" at bounding box center [405, 77] width 681 height 40
click at [643, 71] on span "20:00" at bounding box center [651, 70] width 170 height 25
click at [613, 149] on div "21:30 - 74F-005.74" at bounding box center [629, 155] width 128 height 18
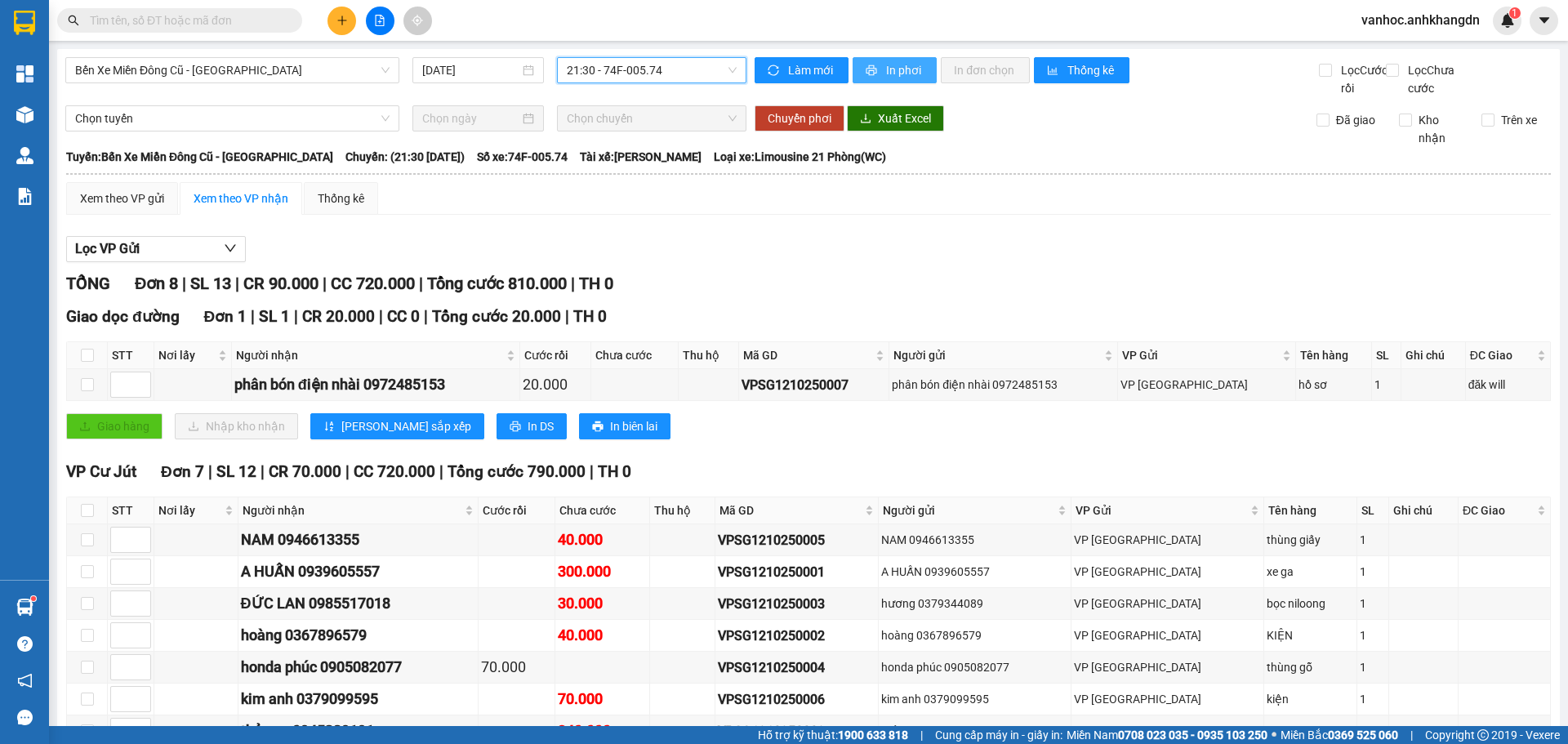
click at [876, 69] on button "In phơi" at bounding box center [894, 70] width 84 height 26
